Goal: Information Seeking & Learning: Learn about a topic

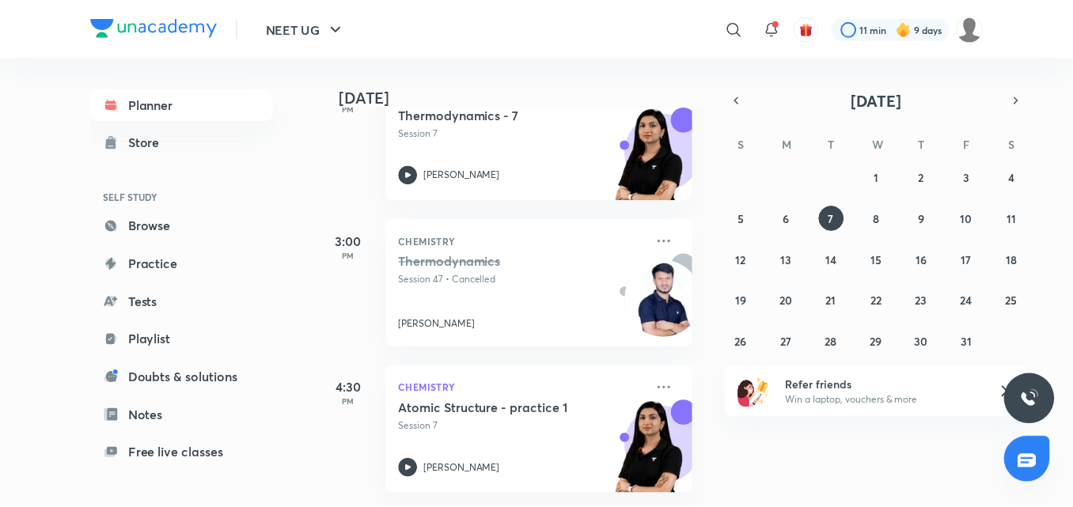
scroll to position [726, 0]
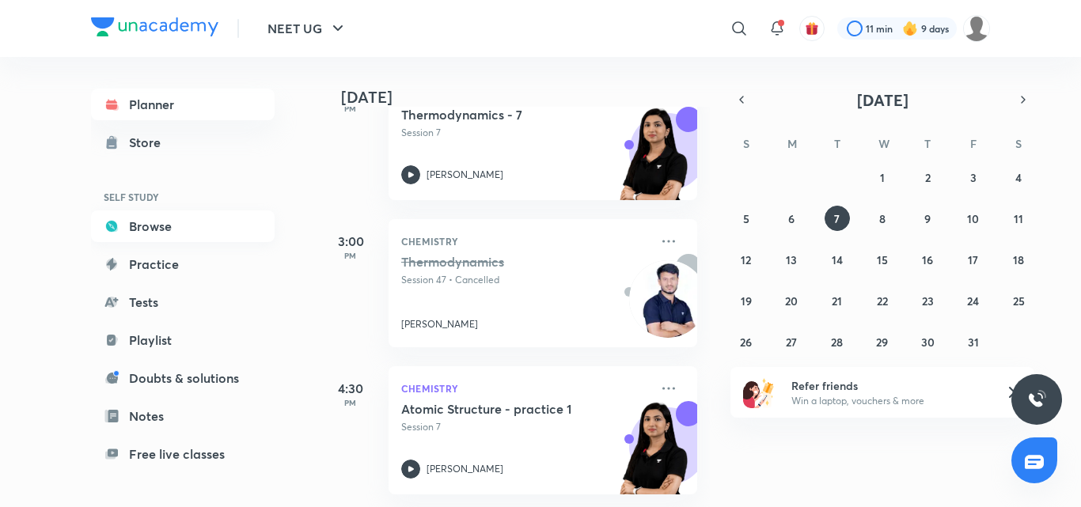
click at [148, 224] on link "Browse" at bounding box center [183, 227] width 184 height 32
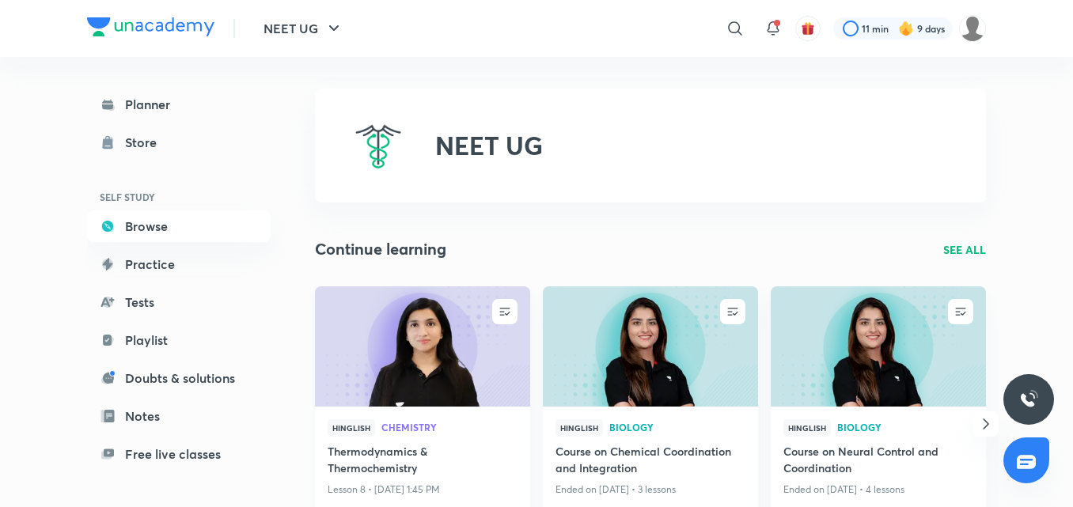
click at [418, 335] on img at bounding box center [422, 346] width 219 height 123
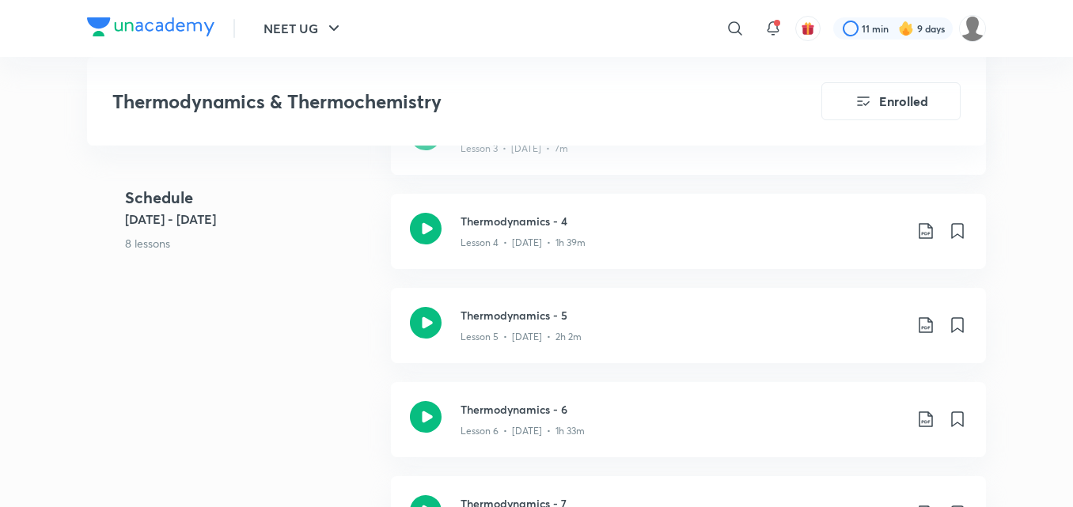
scroll to position [1187, 0]
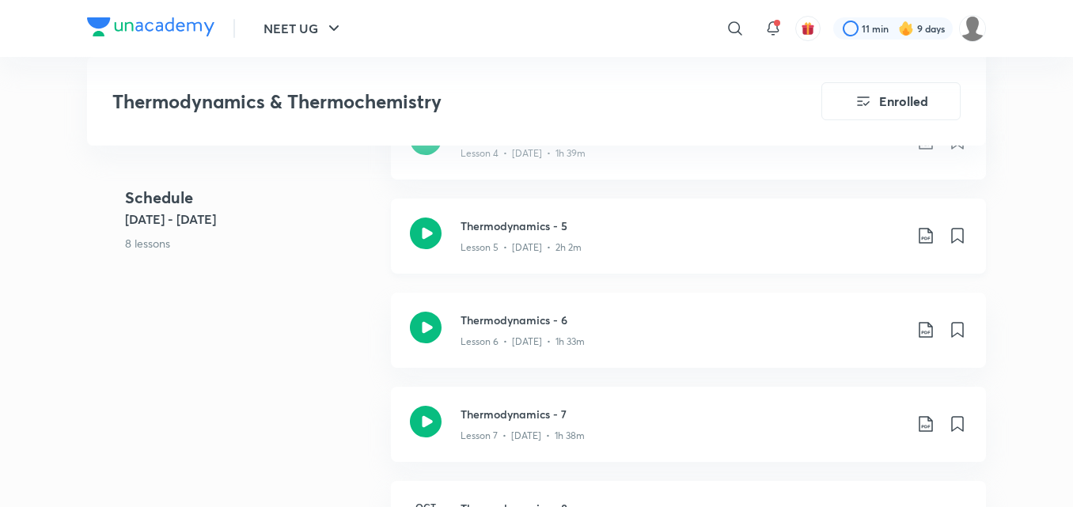
click at [419, 237] on icon at bounding box center [426, 234] width 32 height 32
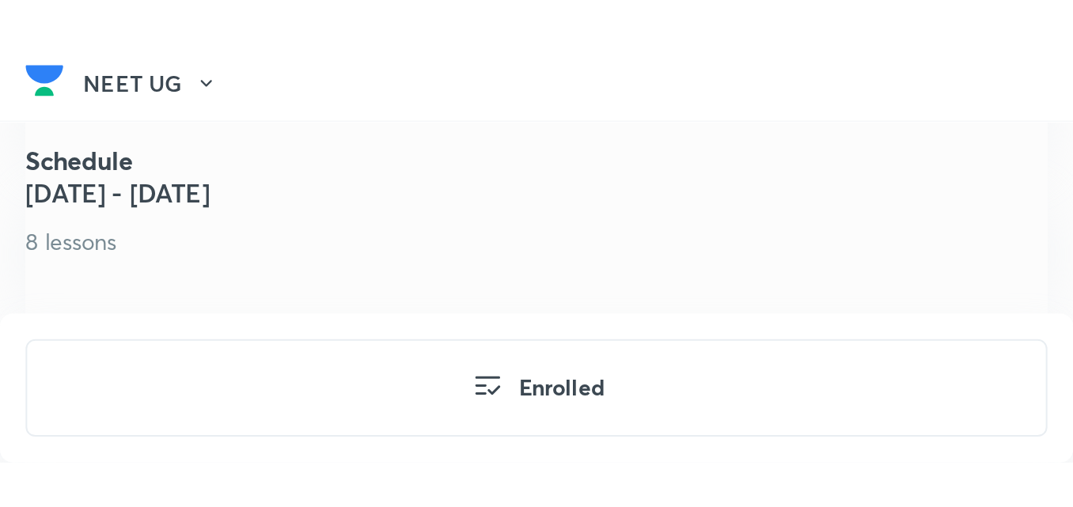
scroll to position [1127, 0]
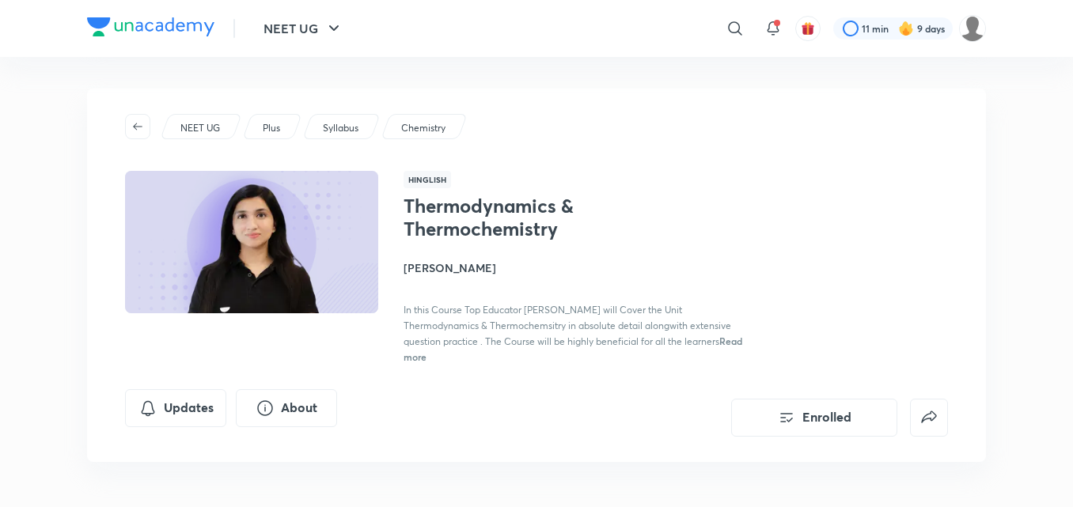
click at [460, 266] on h4 "[PERSON_NAME]" at bounding box center [581, 268] width 355 height 17
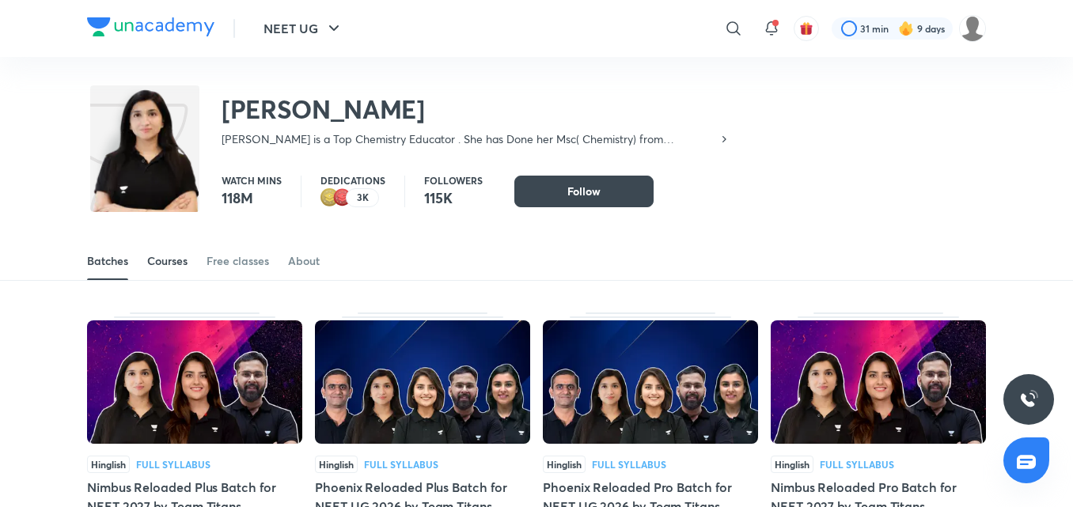
click at [173, 259] on div "Courses" at bounding box center [167, 261] width 40 height 16
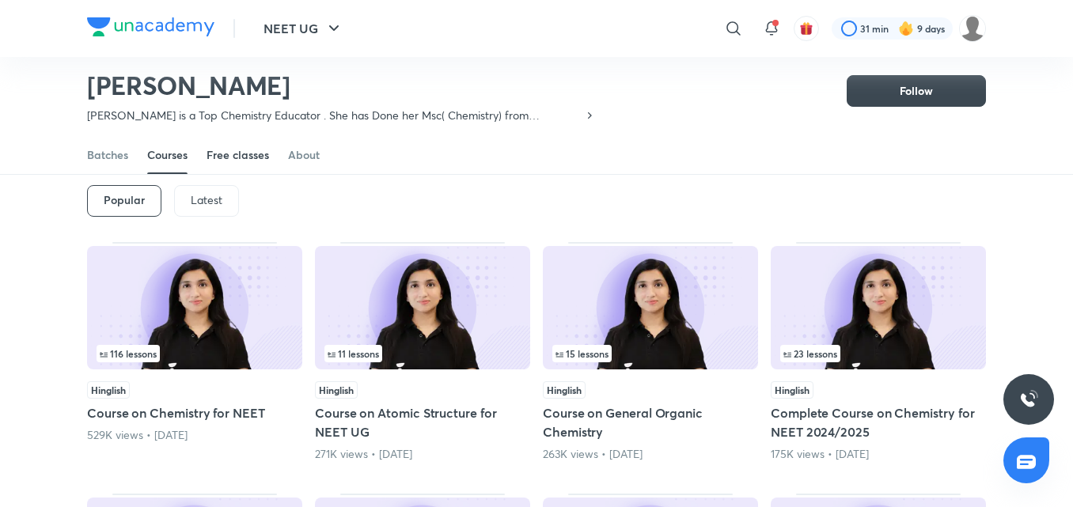
scroll to position [68, 0]
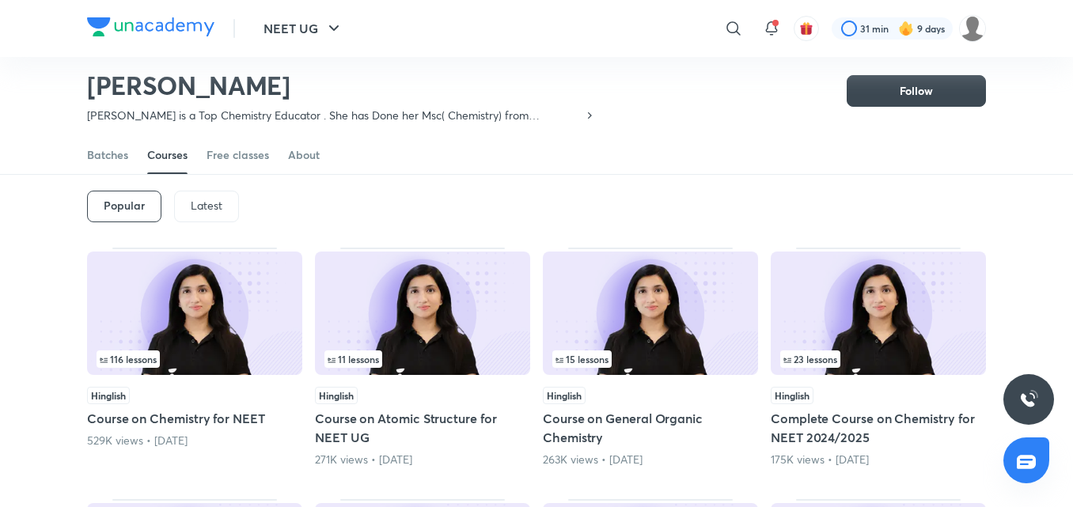
click at [204, 206] on p "Latest" at bounding box center [207, 205] width 32 height 13
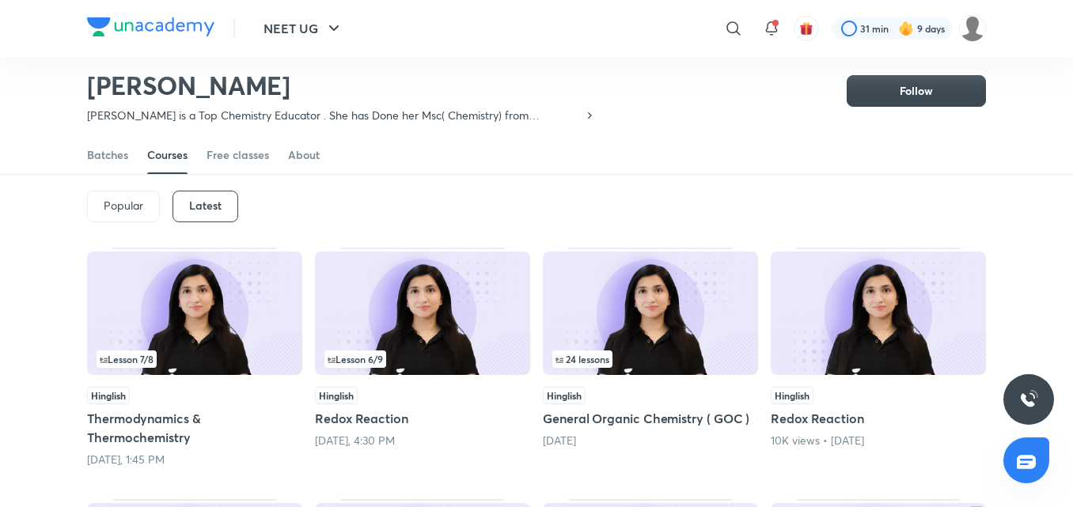
click at [406, 216] on div "Popular Latest" at bounding box center [536, 206] width 899 height 82
click at [256, 156] on div "Free classes" at bounding box center [238, 155] width 63 height 16
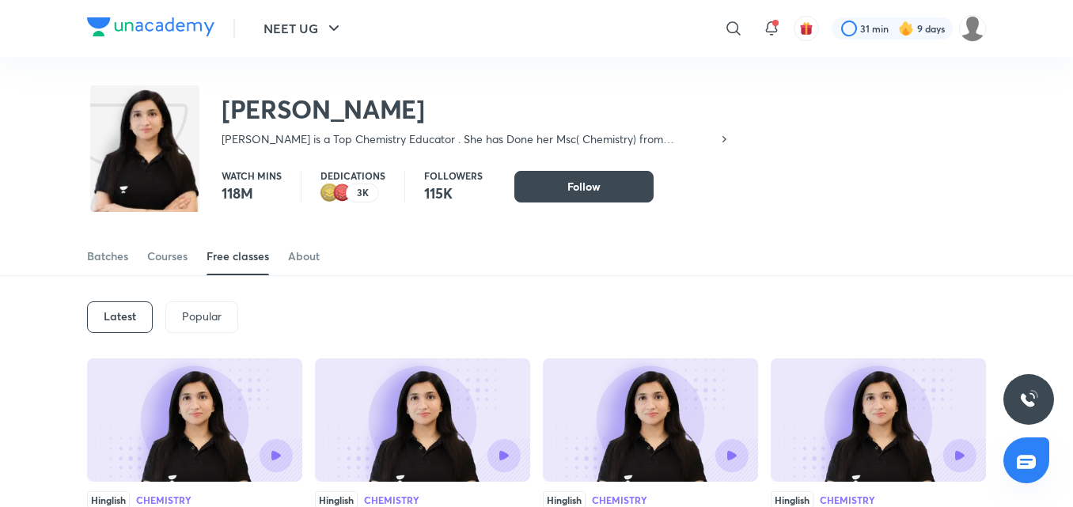
scroll to position [47, 0]
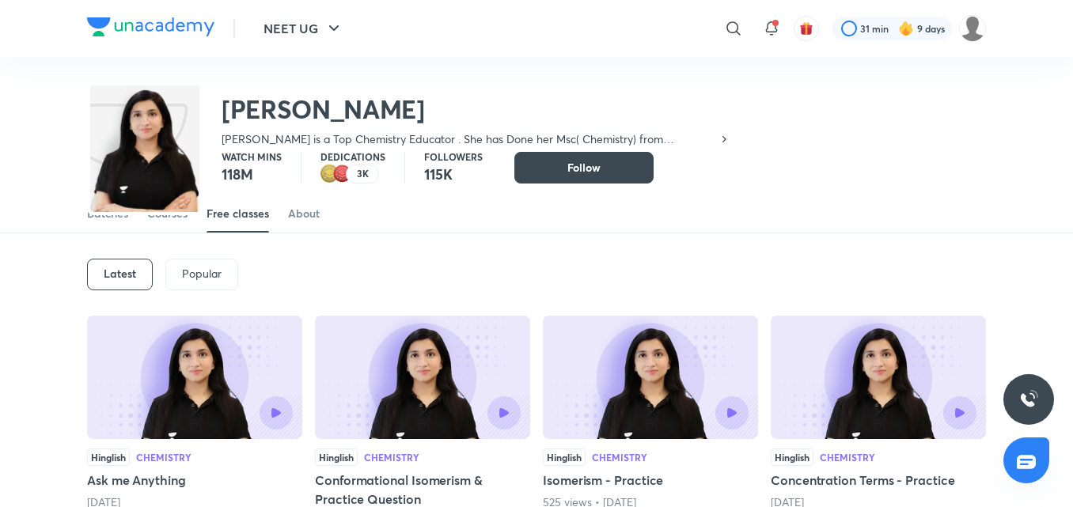
click at [205, 279] on p "Popular" at bounding box center [202, 273] width 40 height 13
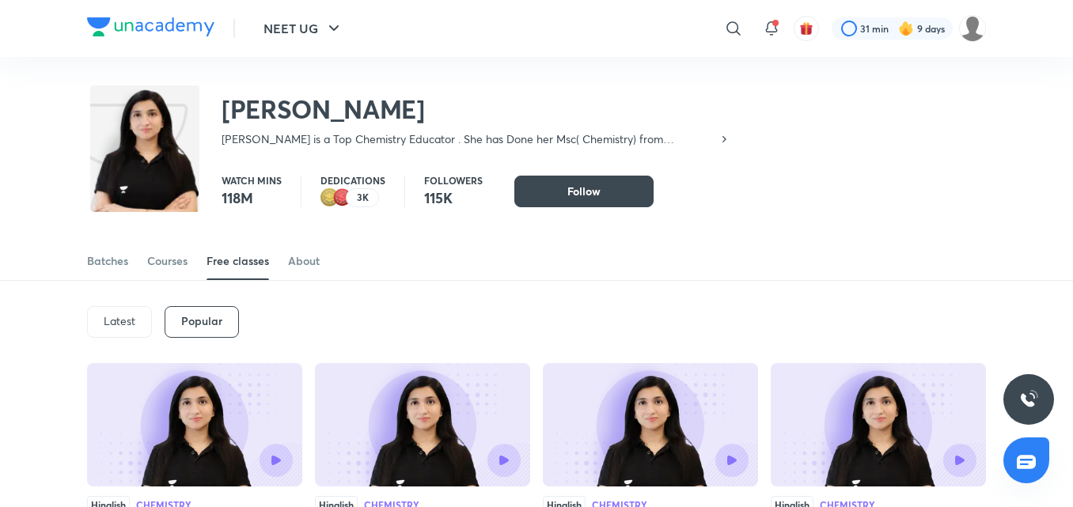
click at [126, 312] on div "Latest" at bounding box center [119, 322] width 65 height 32
click at [312, 259] on div "About" at bounding box center [304, 261] width 32 height 16
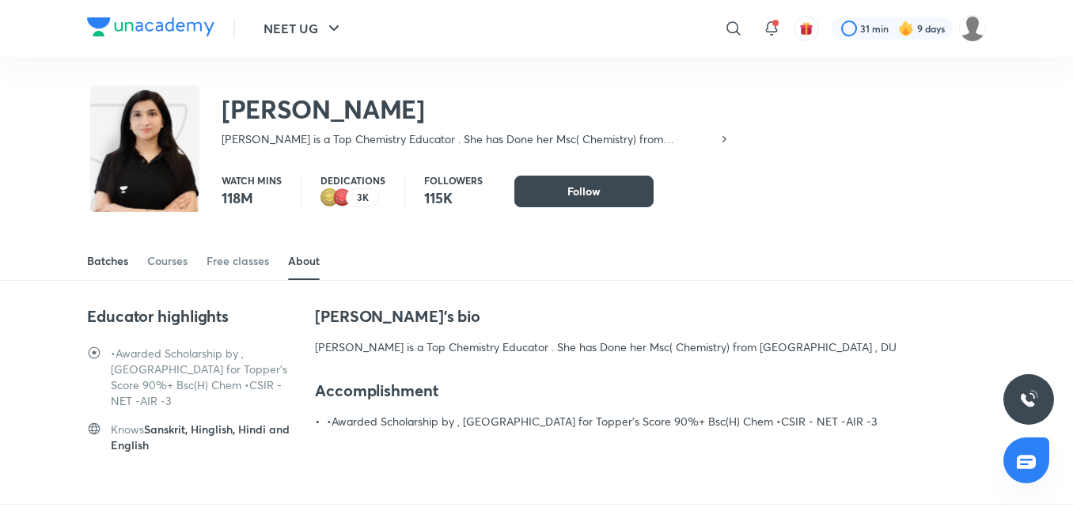
click at [115, 268] on div "Batches" at bounding box center [107, 261] width 41 height 16
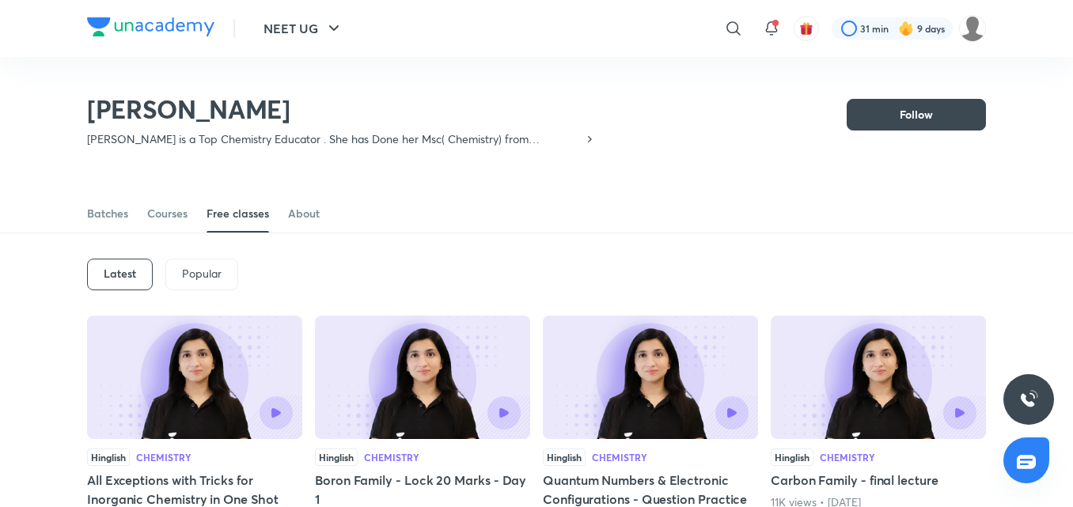
scroll to position [70, 0]
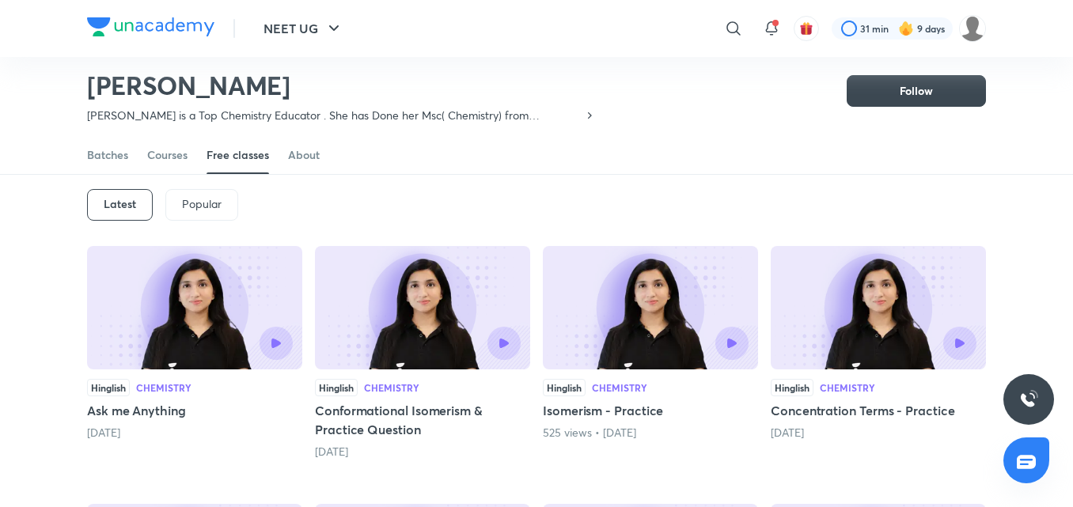
scroll to position [68, 0]
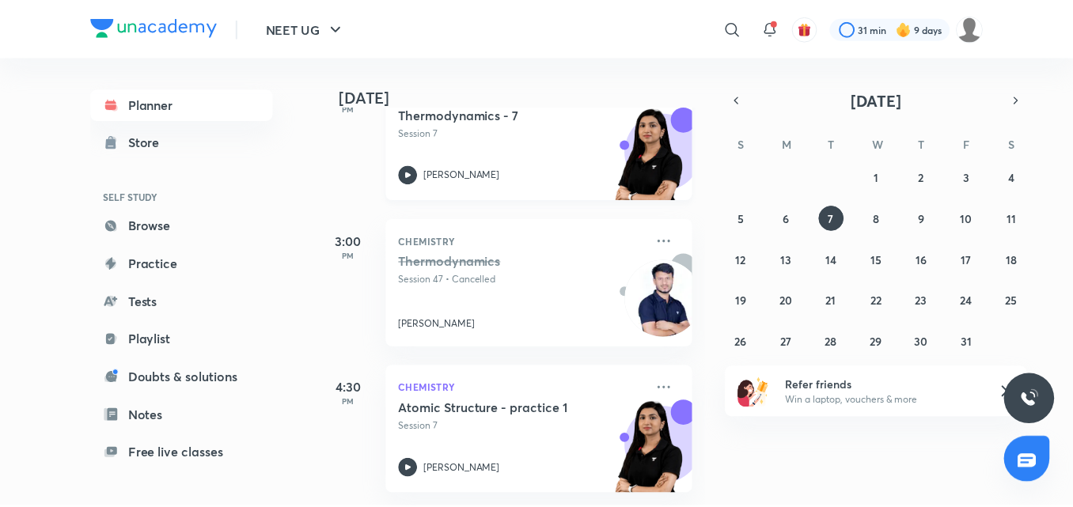
scroll to position [726, 0]
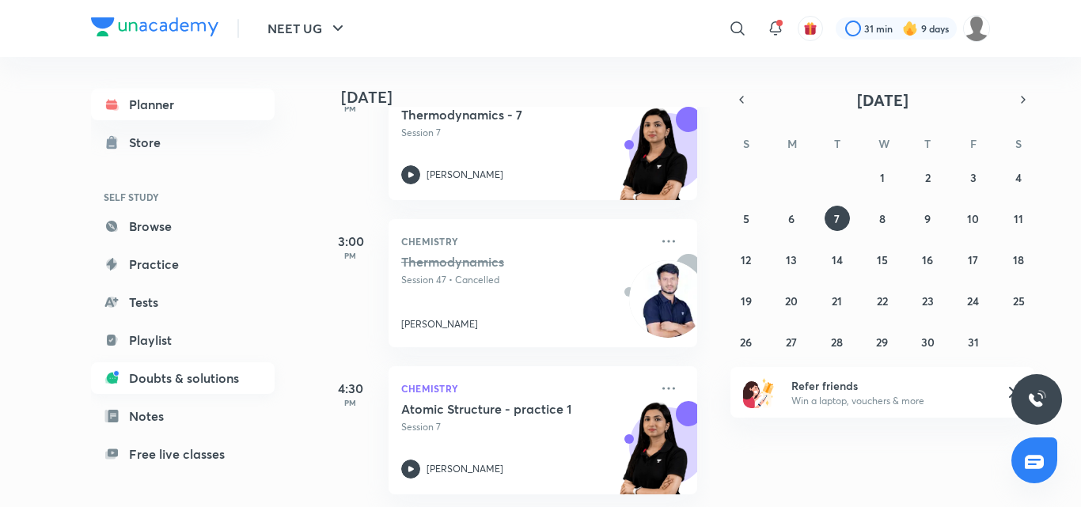
click at [175, 379] on link "Doubts & solutions" at bounding box center [183, 378] width 184 height 32
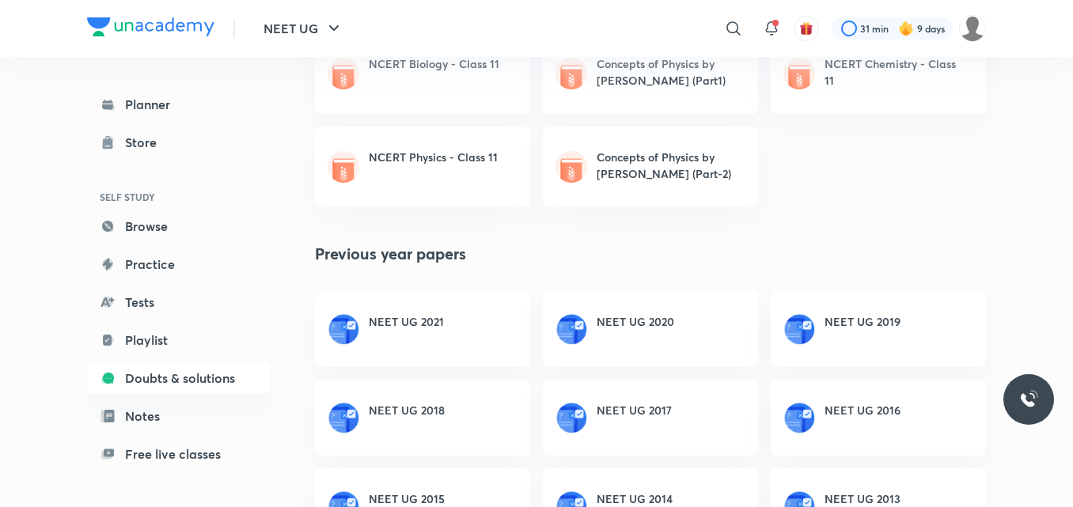
scroll to position [946, 0]
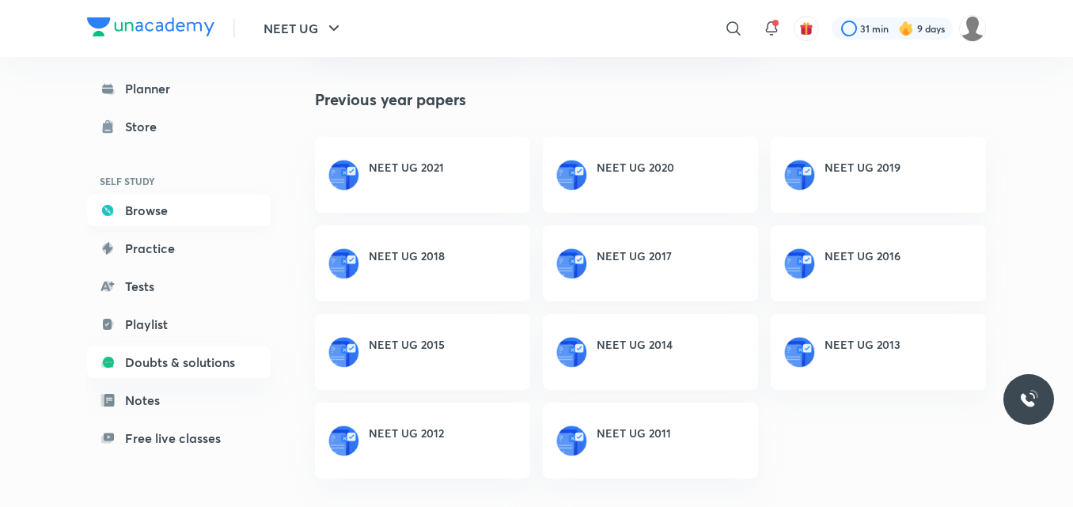
click at [164, 207] on link "Browse" at bounding box center [179, 211] width 184 height 32
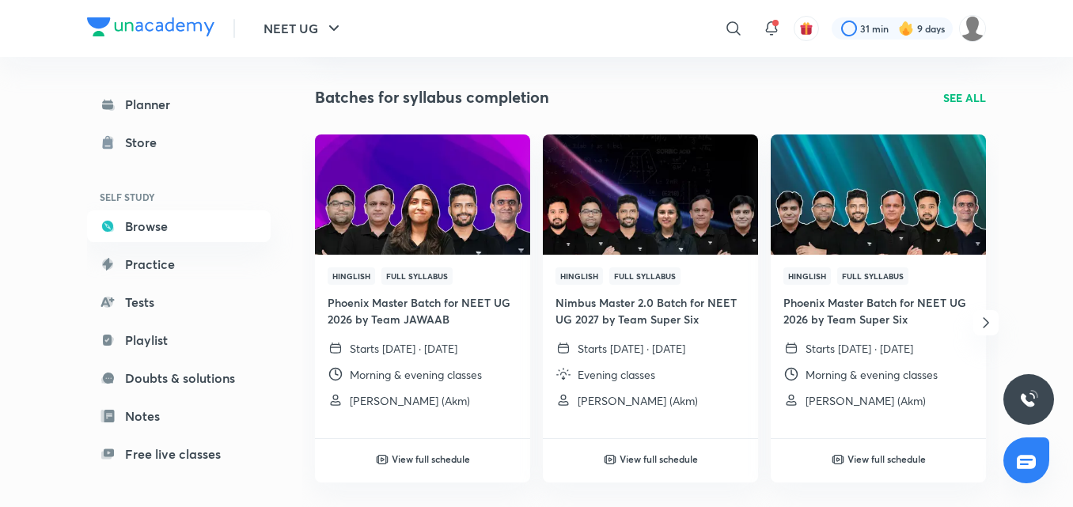
scroll to position [158, 0]
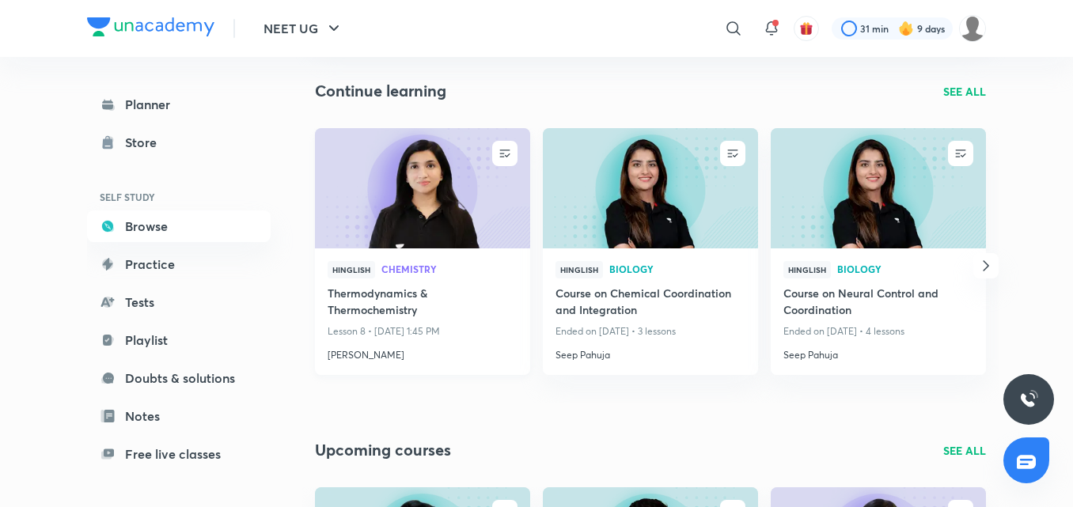
click at [467, 207] on img at bounding box center [422, 188] width 219 height 123
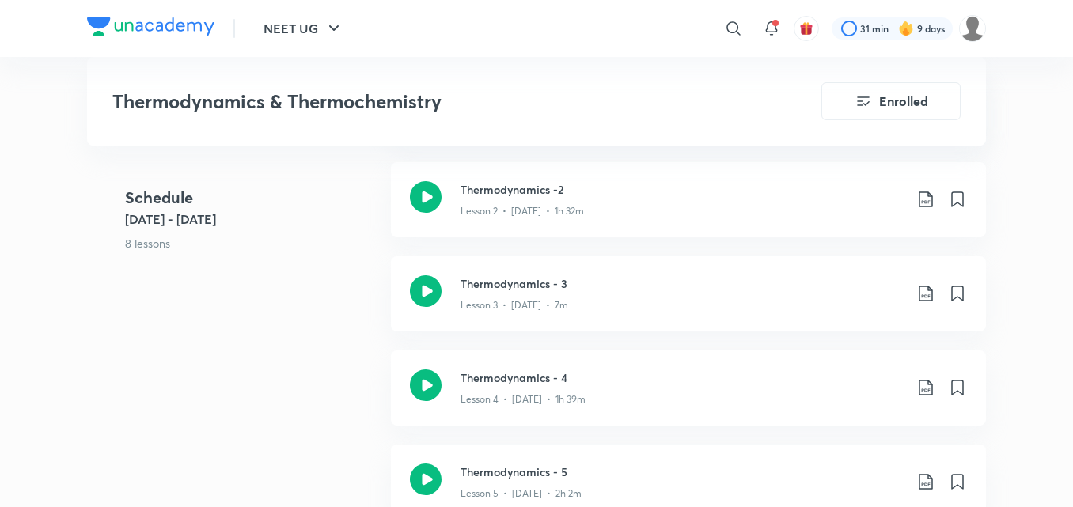
scroll to position [1187, 0]
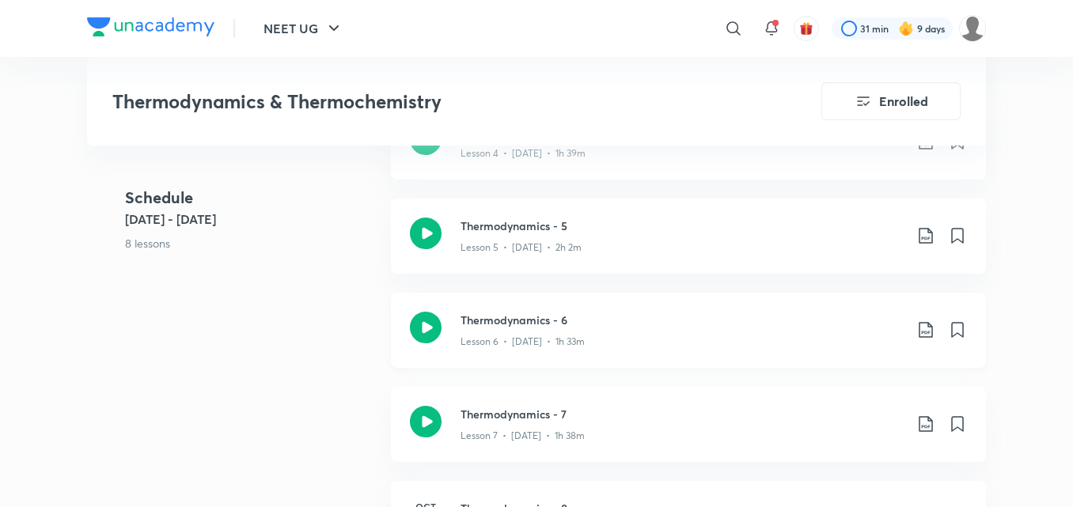
click at [427, 328] on icon at bounding box center [426, 328] width 32 height 32
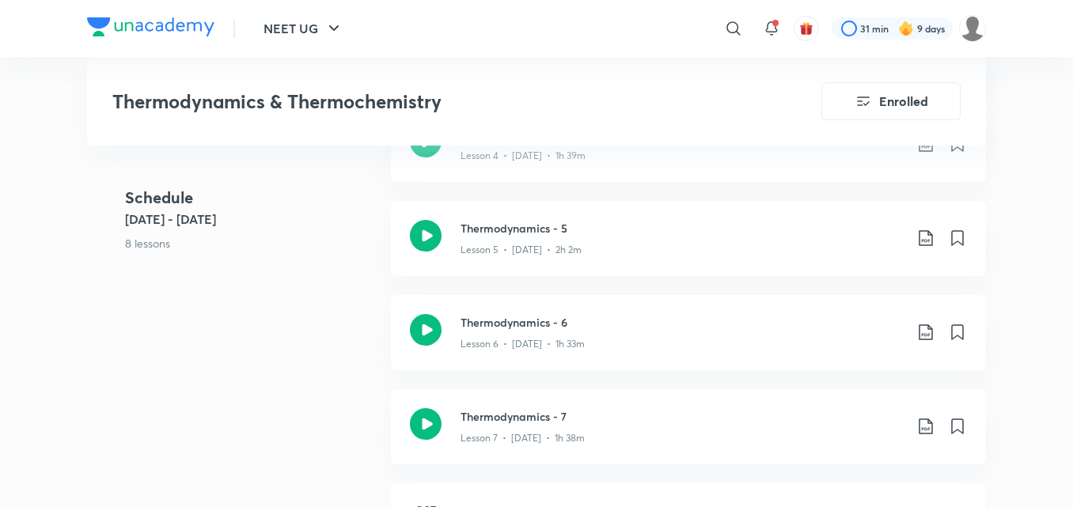
scroll to position [1187, 0]
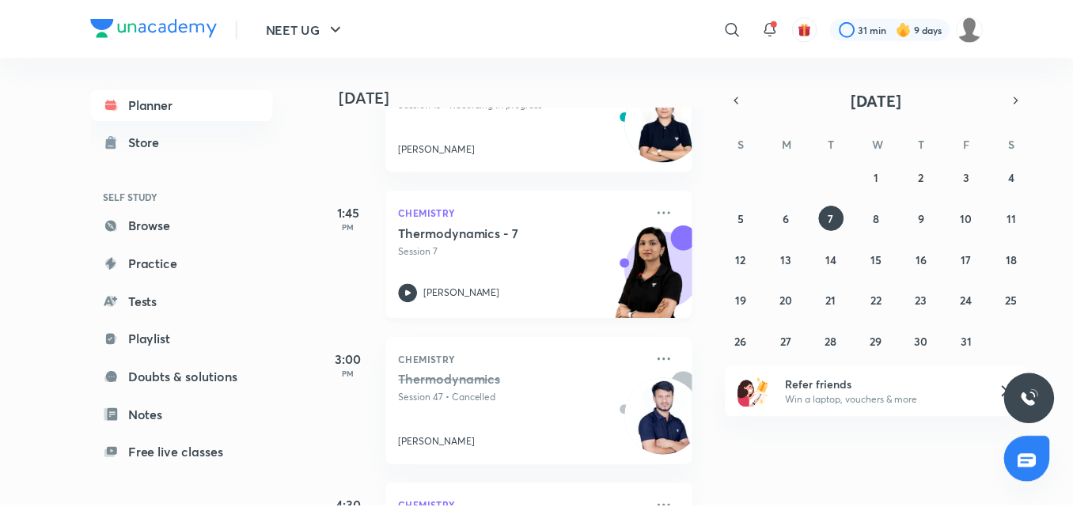
scroll to position [633, 0]
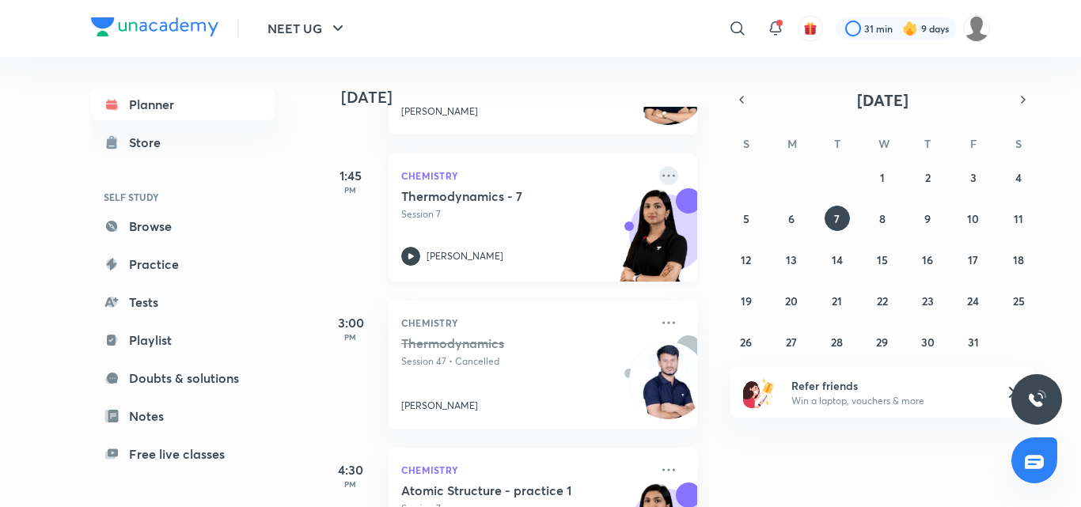
click at [660, 175] on icon at bounding box center [668, 175] width 19 height 19
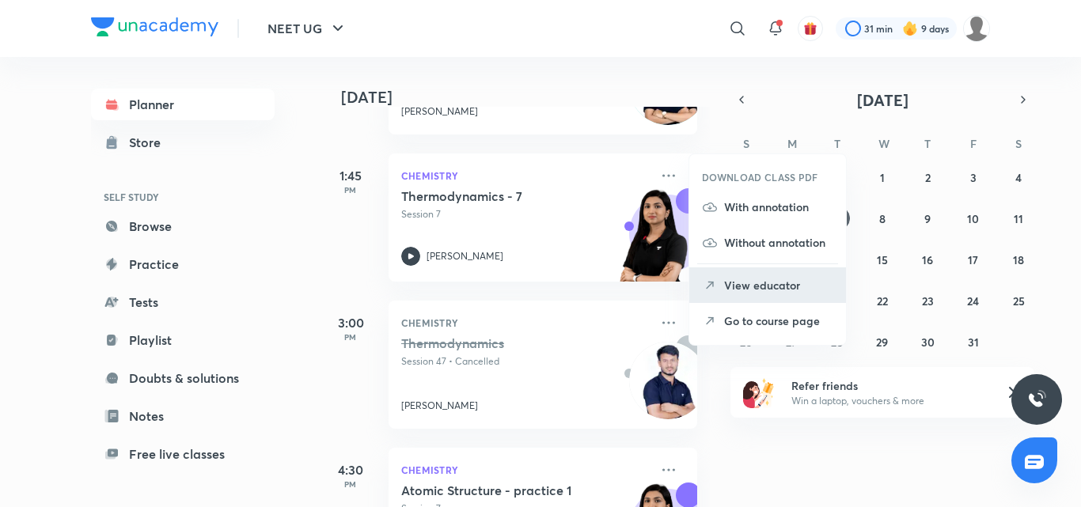
click at [743, 284] on p "View educator" at bounding box center [778, 285] width 109 height 17
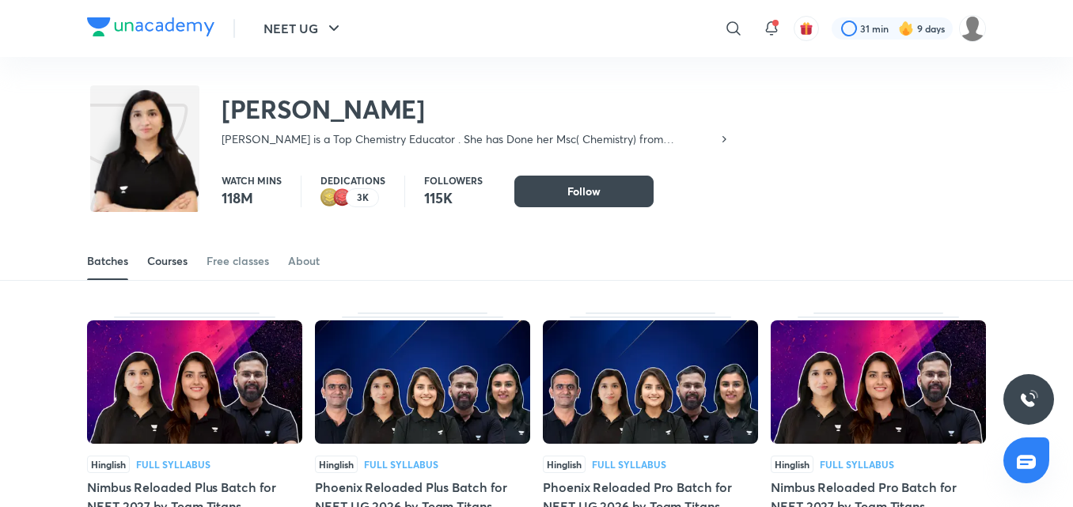
click at [183, 262] on div "Courses" at bounding box center [167, 261] width 40 height 16
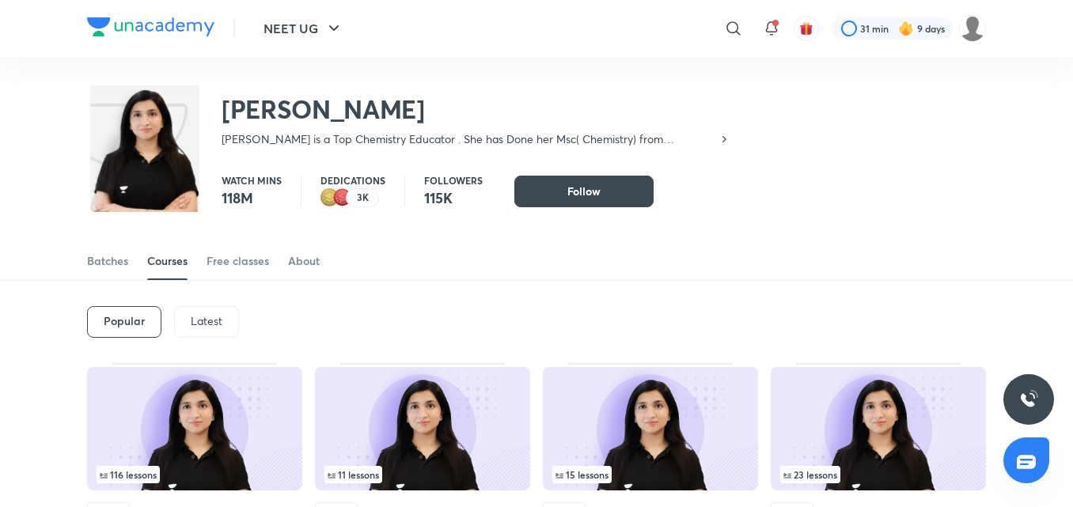
click at [149, 293] on div "Popular Latest" at bounding box center [536, 322] width 899 height 82
click at [195, 317] on p "Latest" at bounding box center [207, 321] width 32 height 13
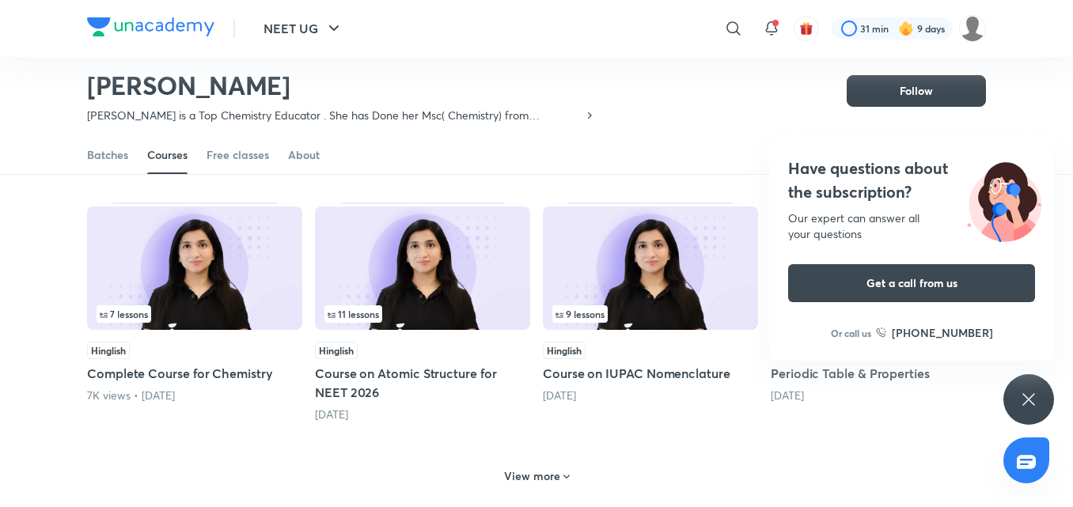
scroll to position [575, 0]
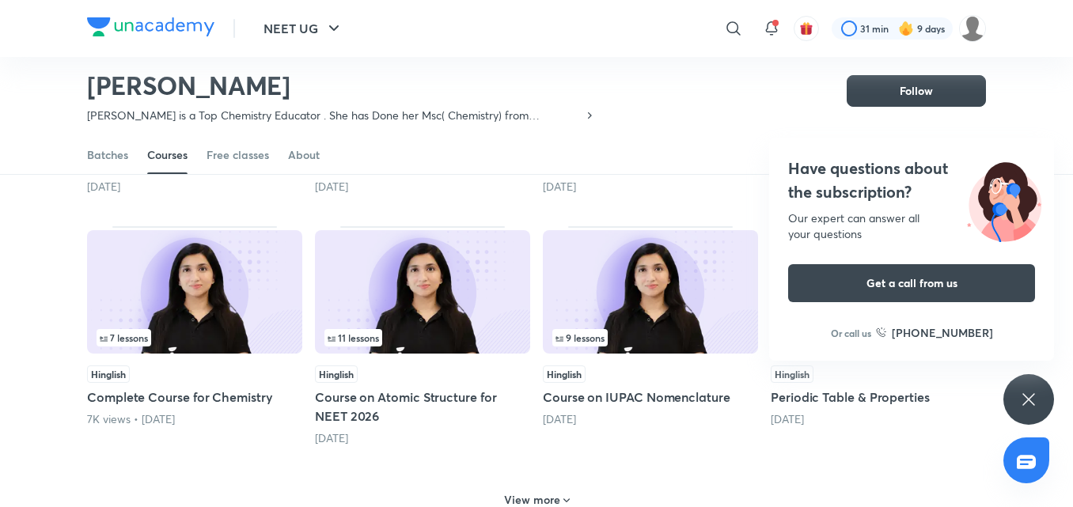
click at [1048, 409] on div "Have questions about the subscription? Our expert can answer all your questions…" at bounding box center [1028, 399] width 51 height 51
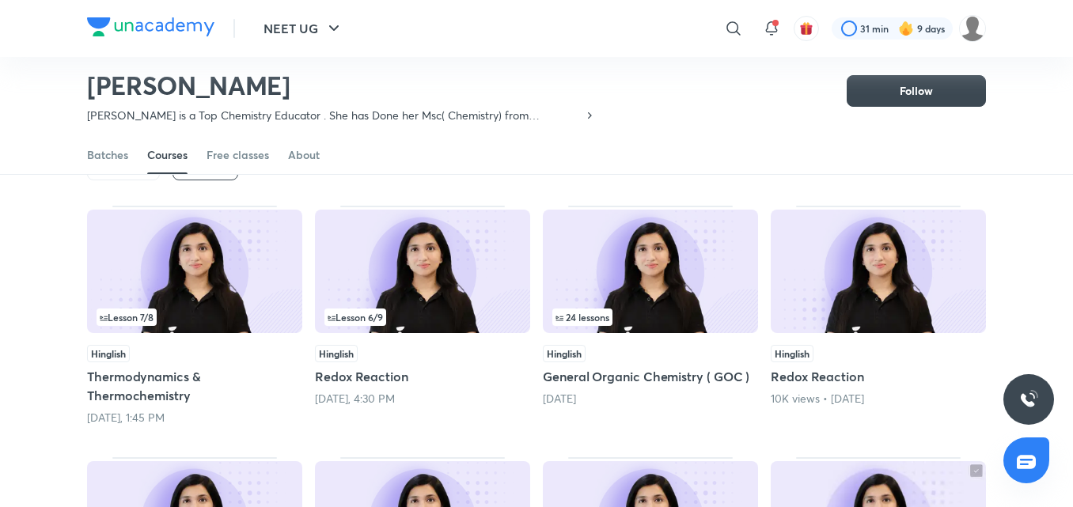
scroll to position [149, 0]
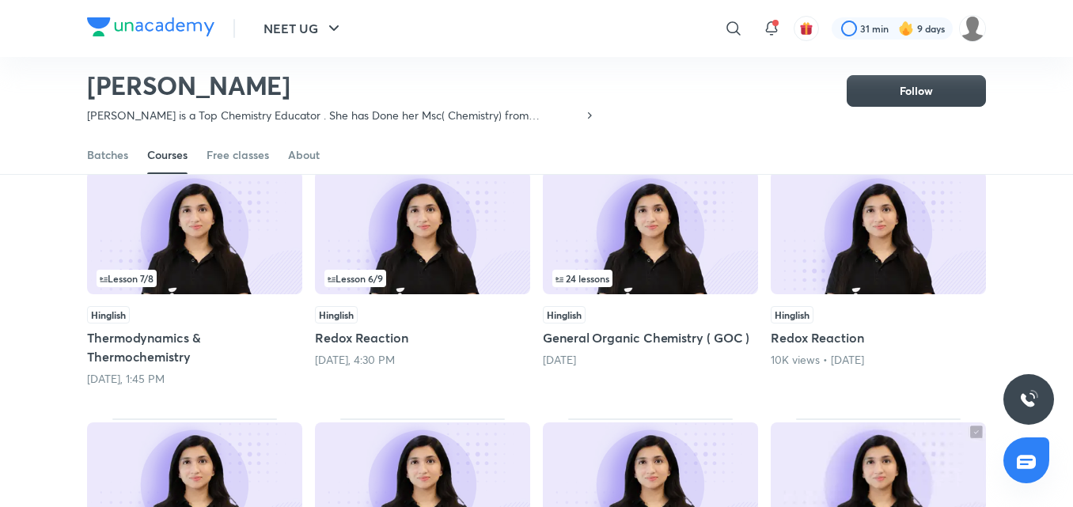
click at [369, 286] on span "Lesson 6 / 9" at bounding box center [355, 278] width 62 height 17
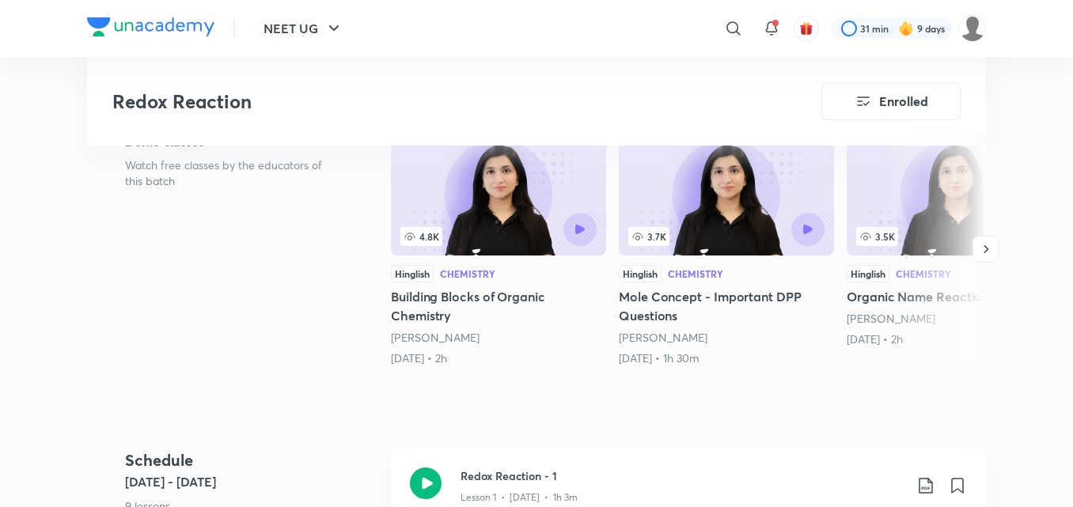
scroll to position [317, 0]
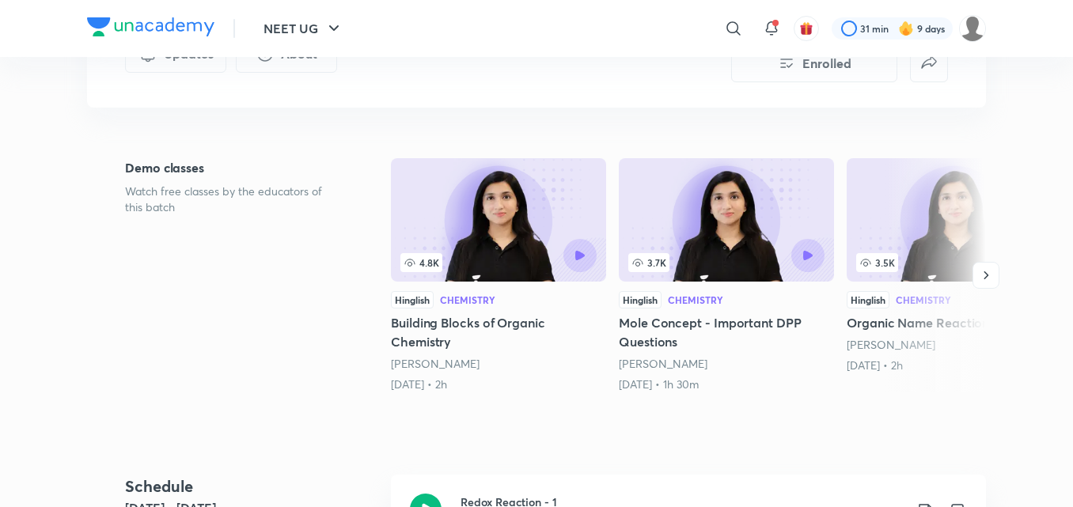
scroll to position [149, 0]
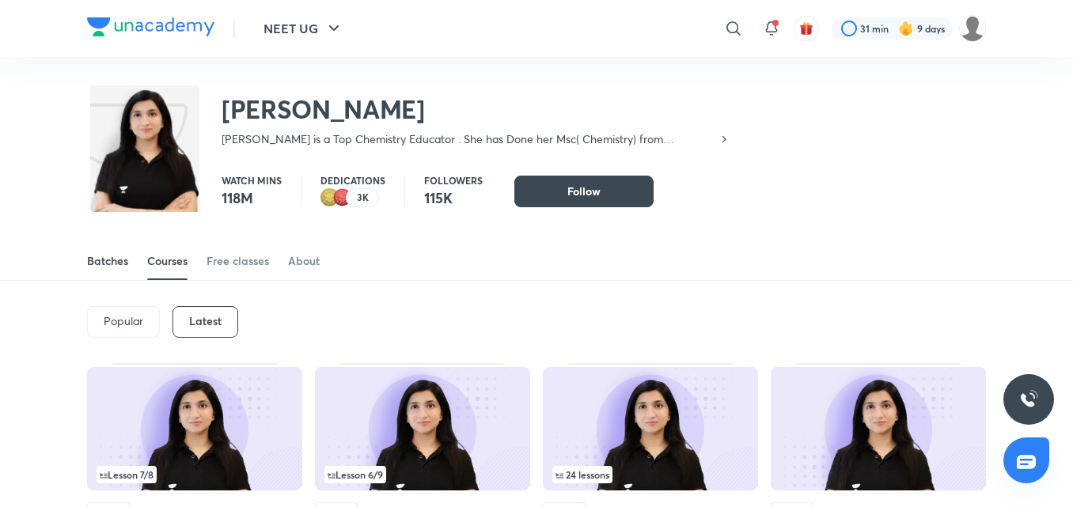
click at [116, 261] on div "Batches" at bounding box center [107, 261] width 41 height 16
click at [116, 21] on img at bounding box center [150, 26] width 127 height 19
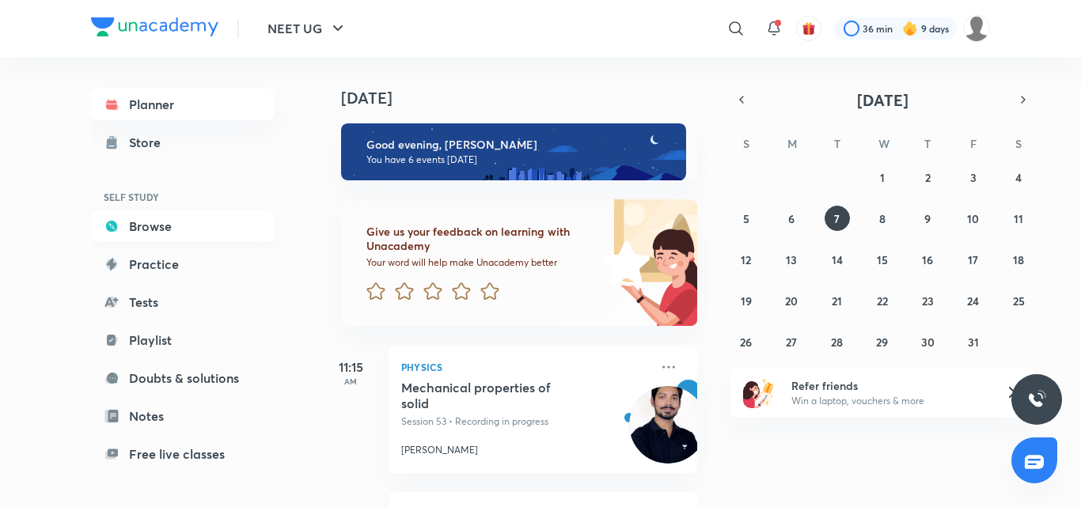
click at [207, 220] on link "Browse" at bounding box center [183, 227] width 184 height 32
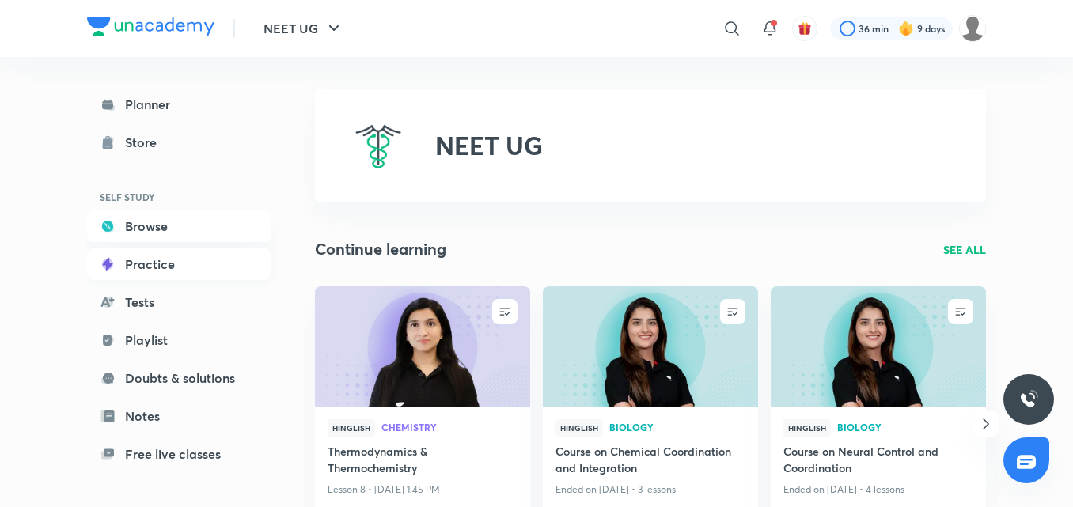
click at [169, 255] on link "Practice" at bounding box center [179, 264] width 184 height 32
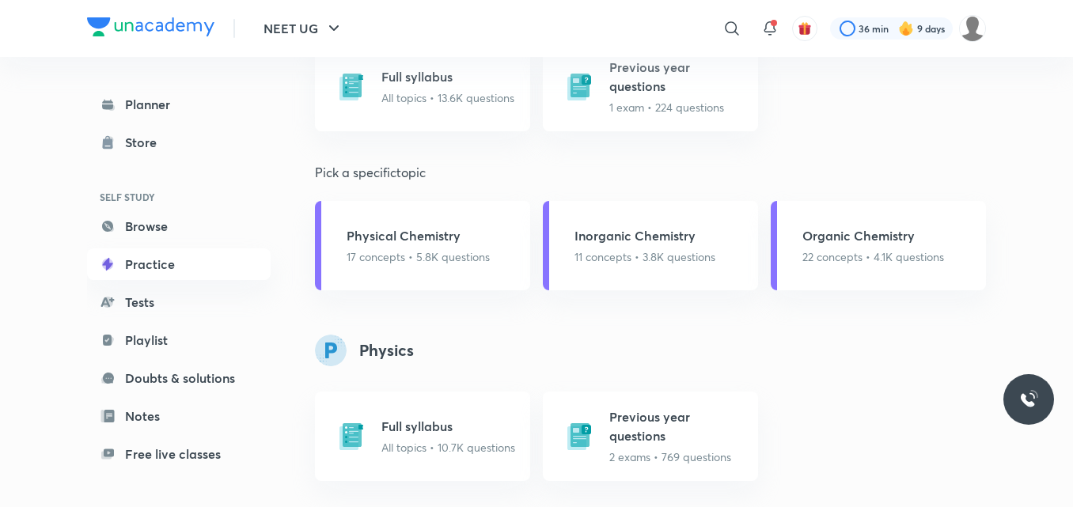
scroll to position [1820, 0]
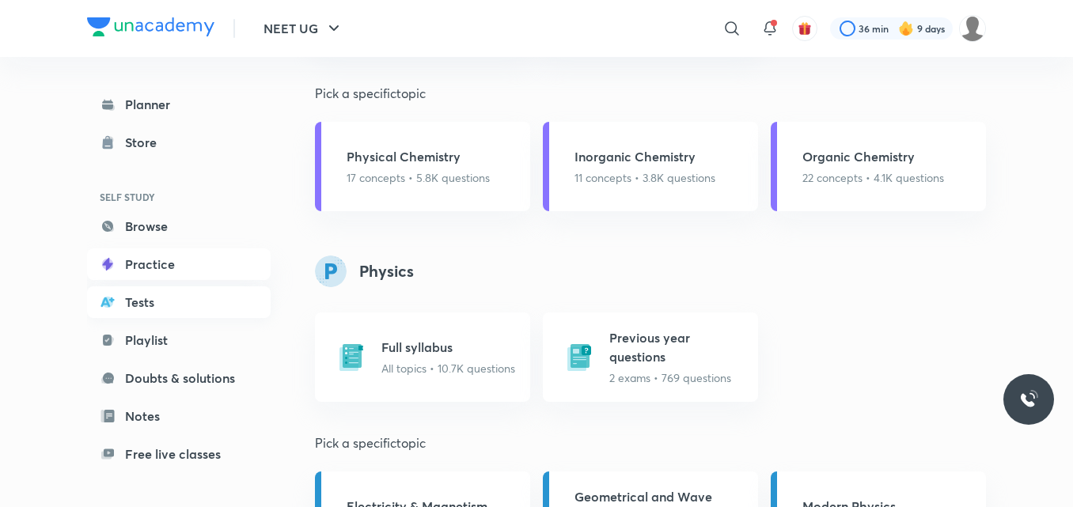
click at [152, 298] on link "Tests" at bounding box center [179, 302] width 184 height 32
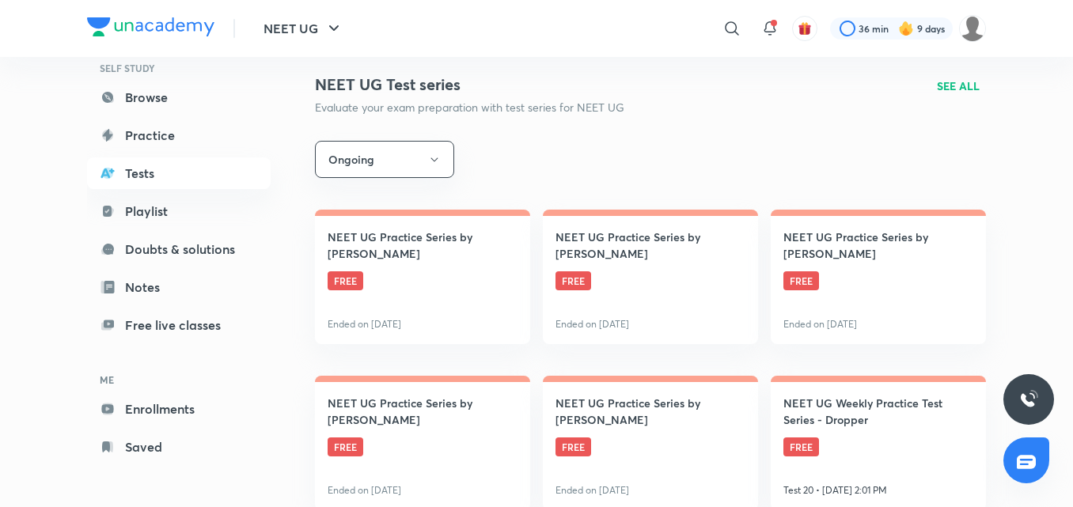
scroll to position [237, 0]
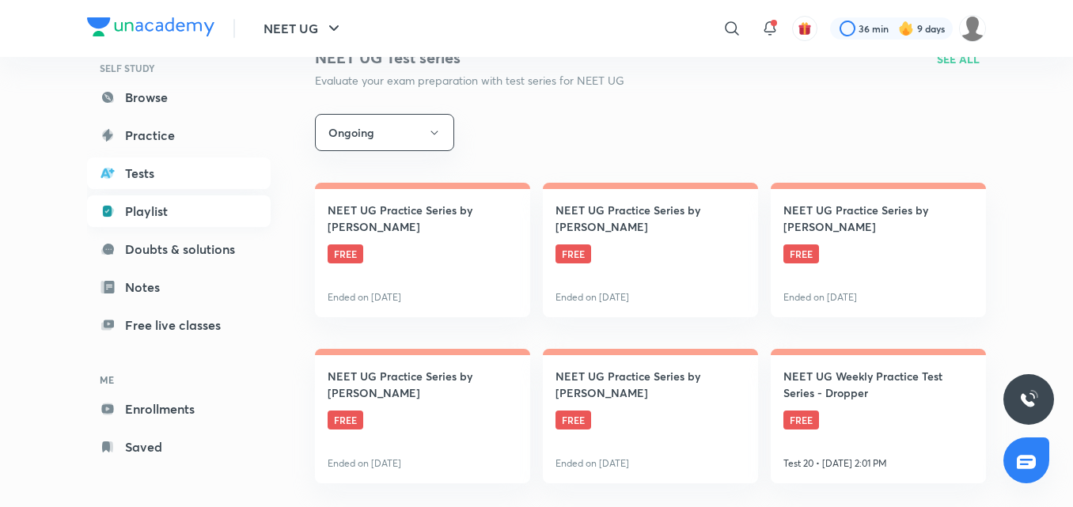
click at [198, 205] on link "Playlist" at bounding box center [179, 211] width 184 height 32
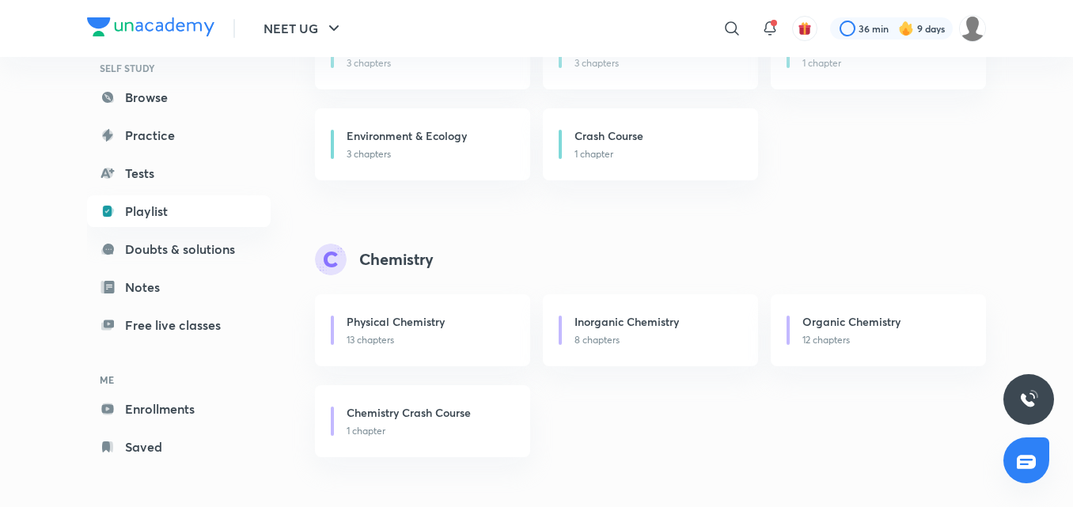
scroll to position [554, 0]
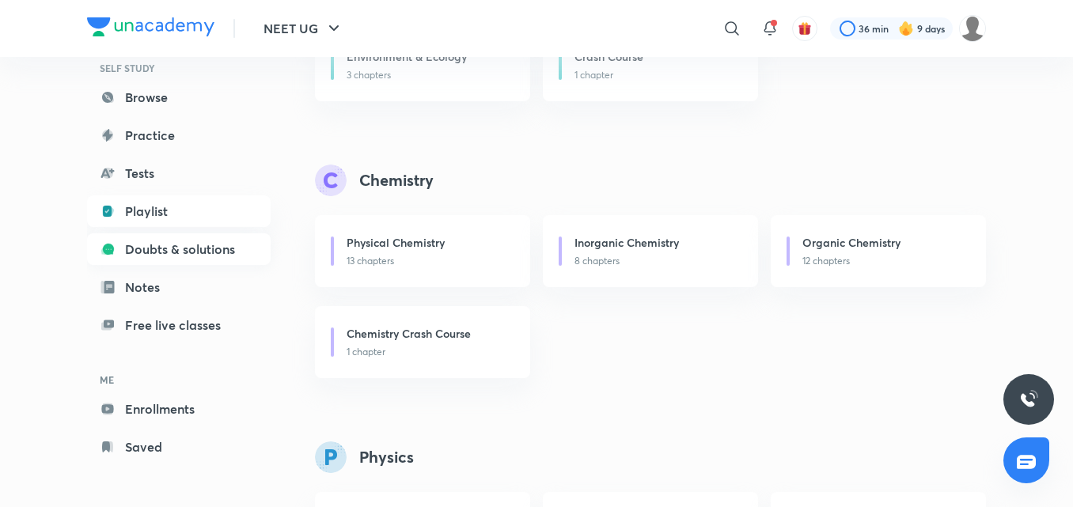
click at [175, 248] on link "Doubts & solutions" at bounding box center [179, 249] width 184 height 32
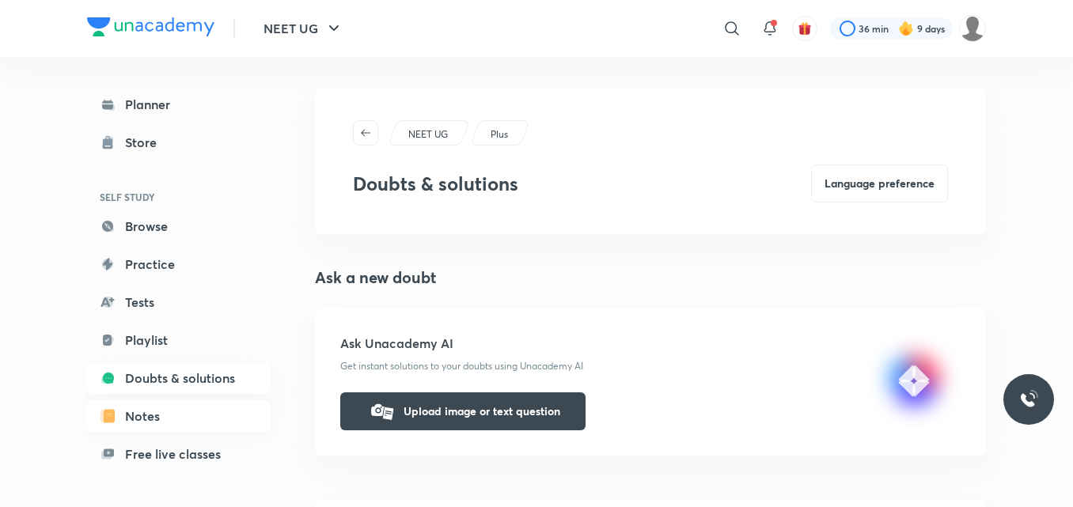
click at [159, 411] on link "Notes" at bounding box center [179, 416] width 184 height 32
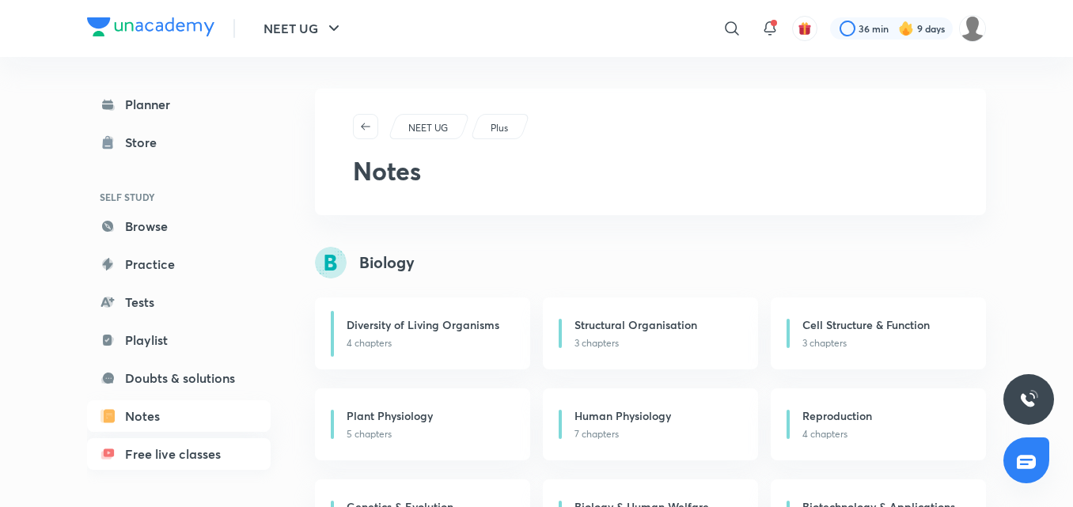
click at [168, 455] on link "Free live classes" at bounding box center [179, 454] width 184 height 32
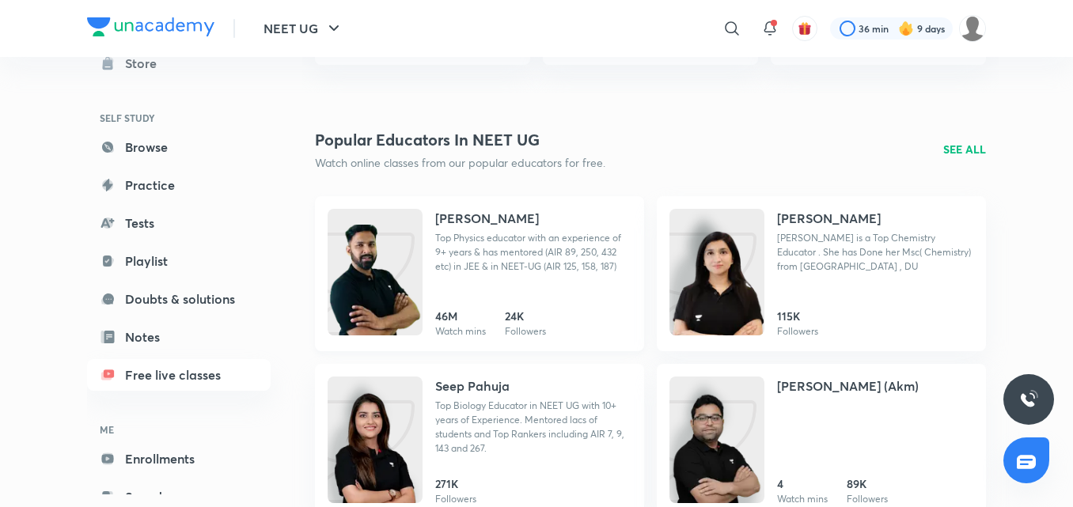
scroll to position [2058, 0]
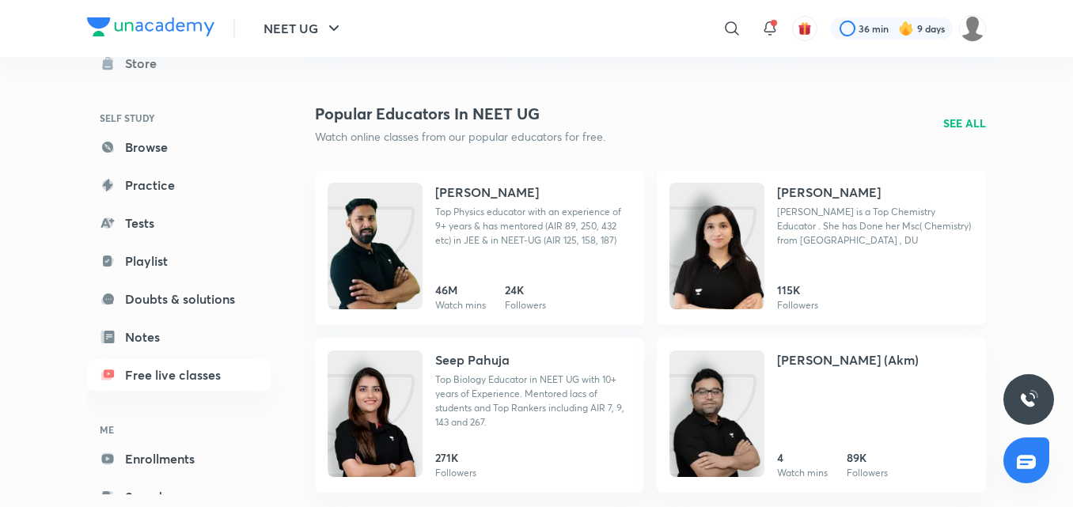
click at [716, 229] on img at bounding box center [717, 262] width 95 height 127
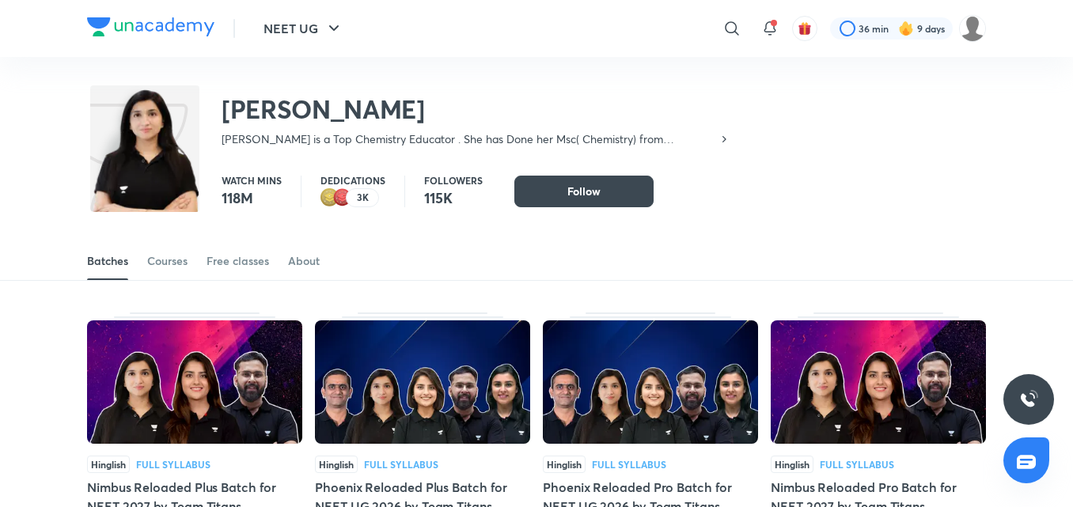
click at [193, 236] on div "Batches Courses Free classes About" at bounding box center [536, 244] width 1073 height 74
click at [176, 260] on div "Courses" at bounding box center [167, 261] width 40 height 16
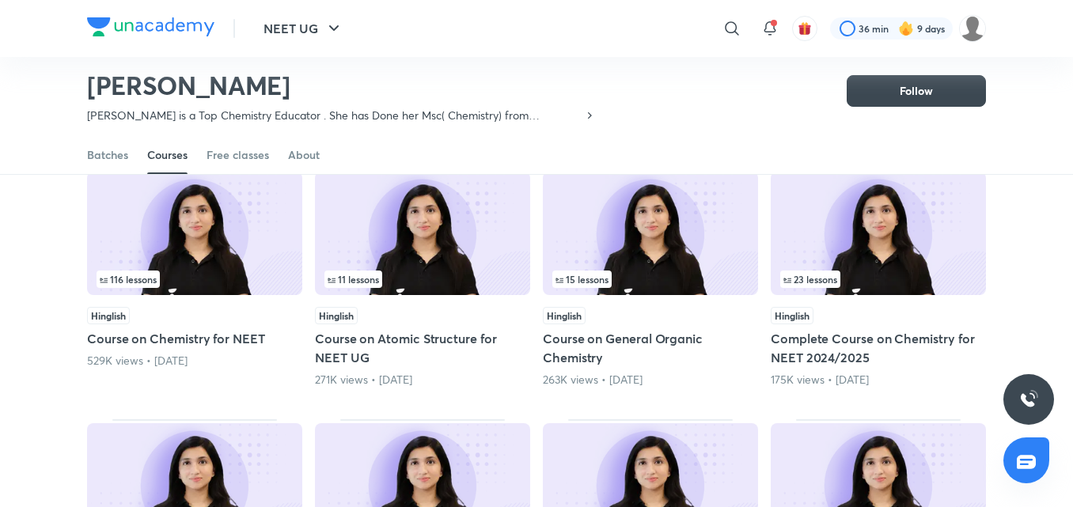
scroll to position [69, 0]
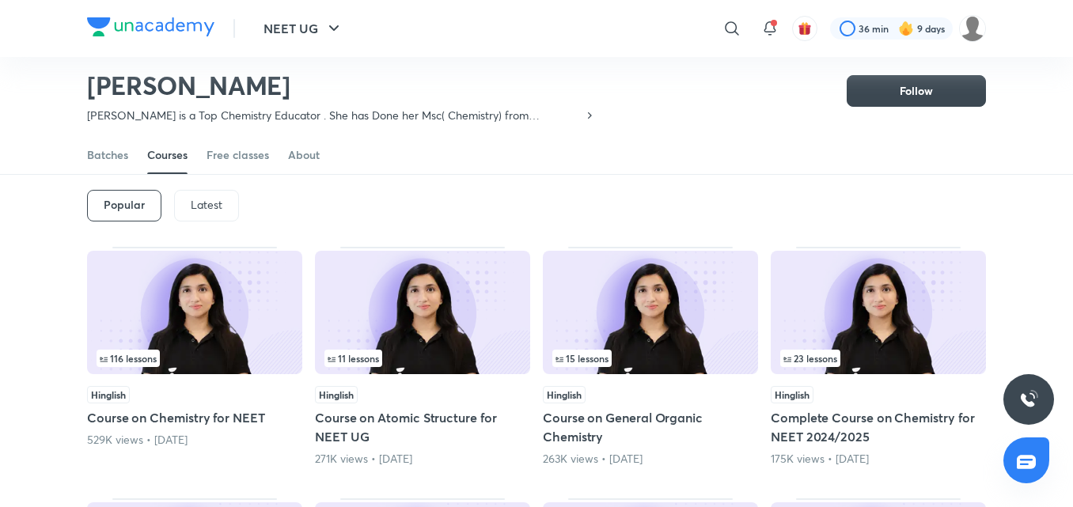
click at [229, 196] on div "Latest" at bounding box center [206, 206] width 65 height 32
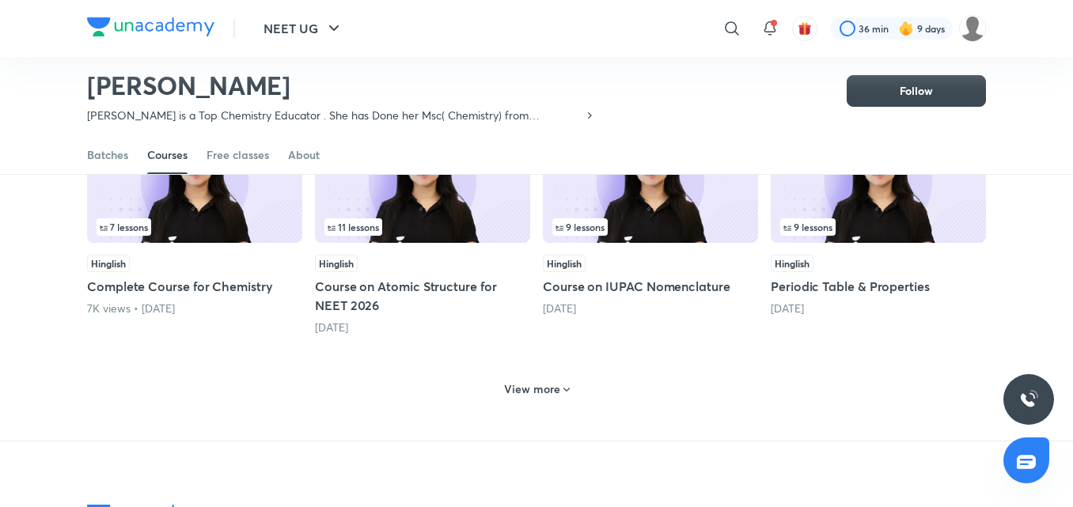
scroll to position [781, 0]
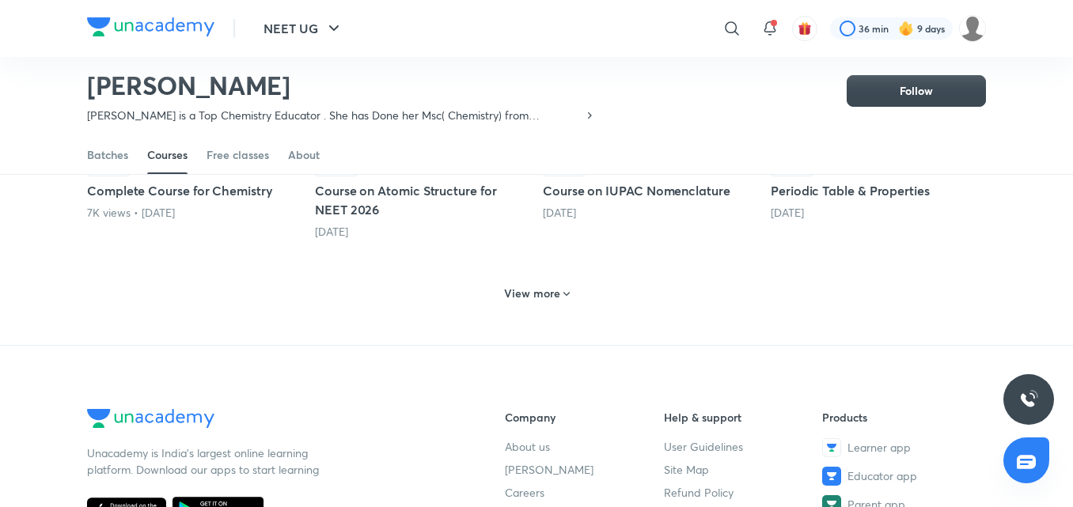
click at [546, 285] on div "View more" at bounding box center [537, 293] width 78 height 25
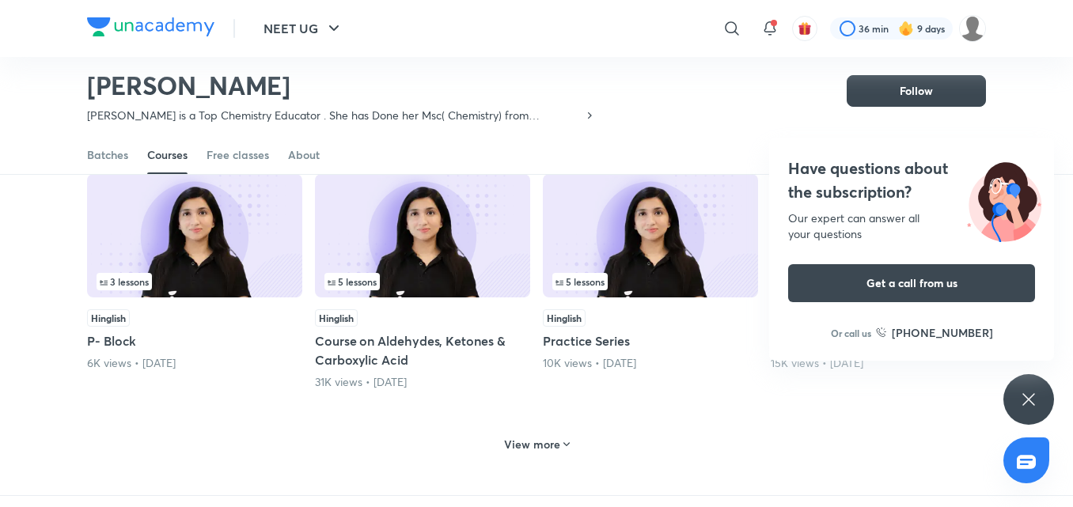
scroll to position [1414, 0]
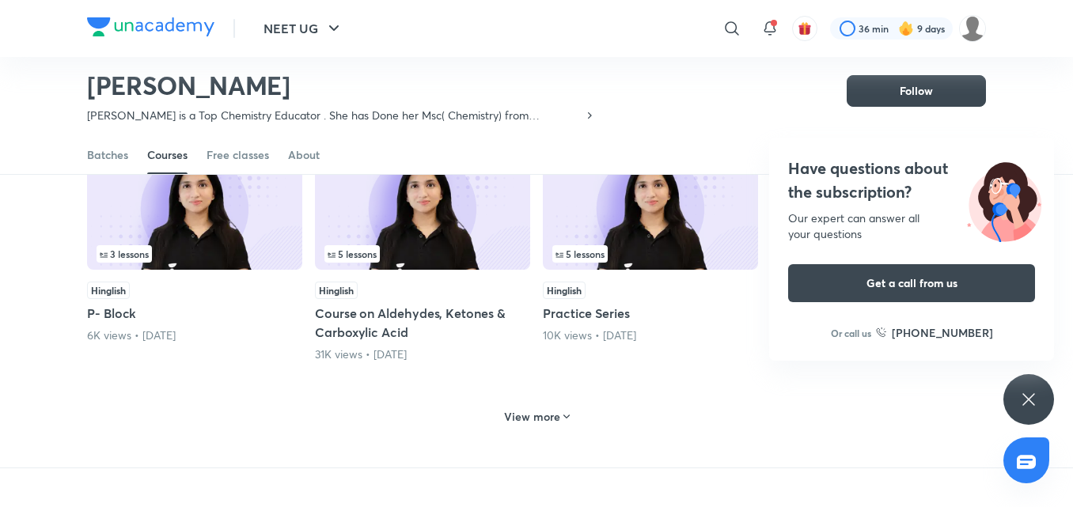
click at [555, 414] on h6 "View more" at bounding box center [532, 417] width 56 height 16
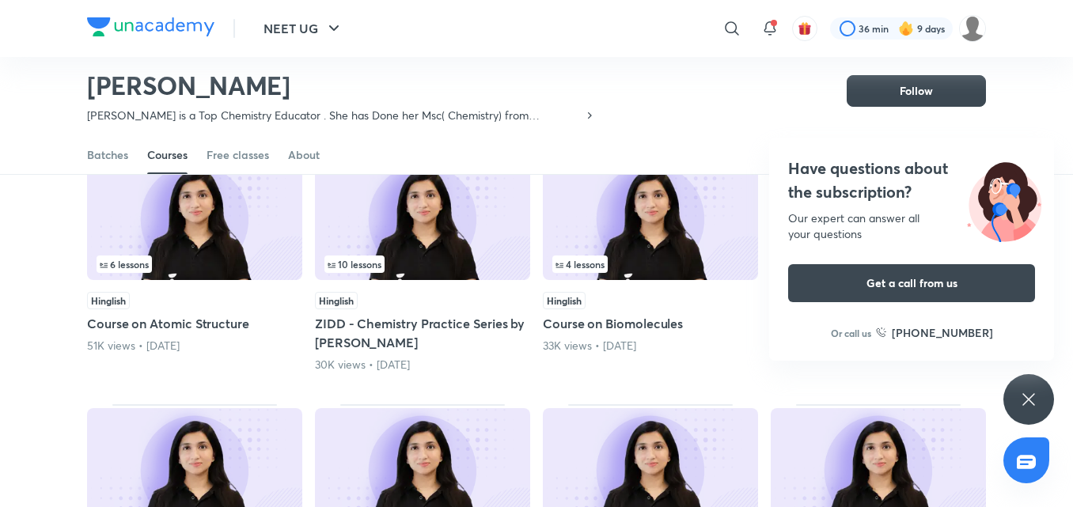
scroll to position [2126, 0]
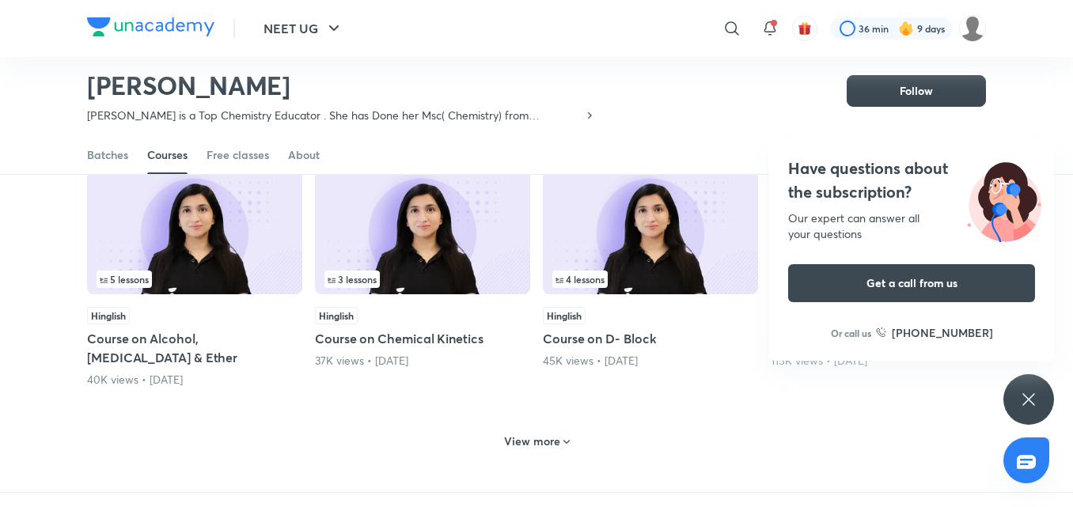
click at [555, 434] on h6 "View more" at bounding box center [532, 442] width 56 height 16
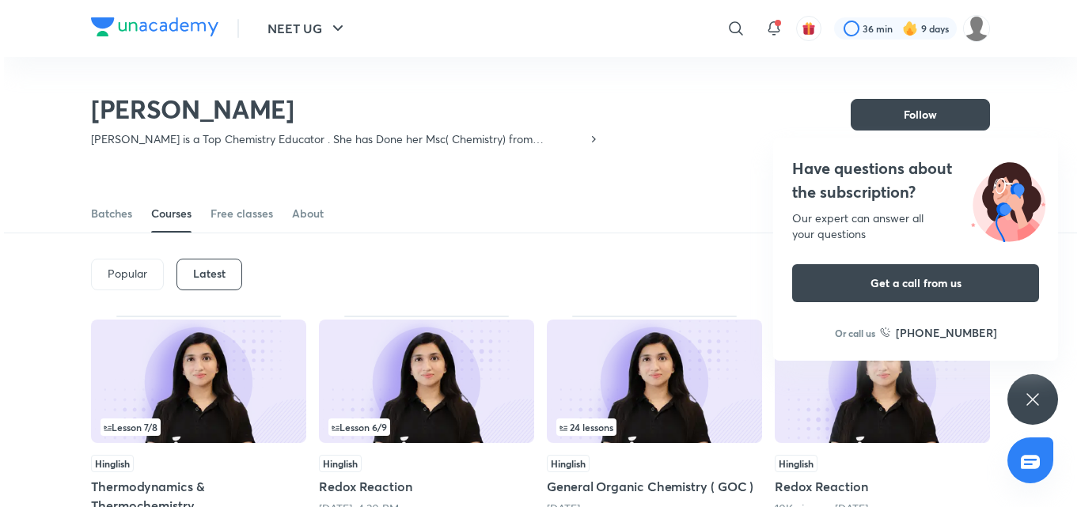
scroll to position [0, 0]
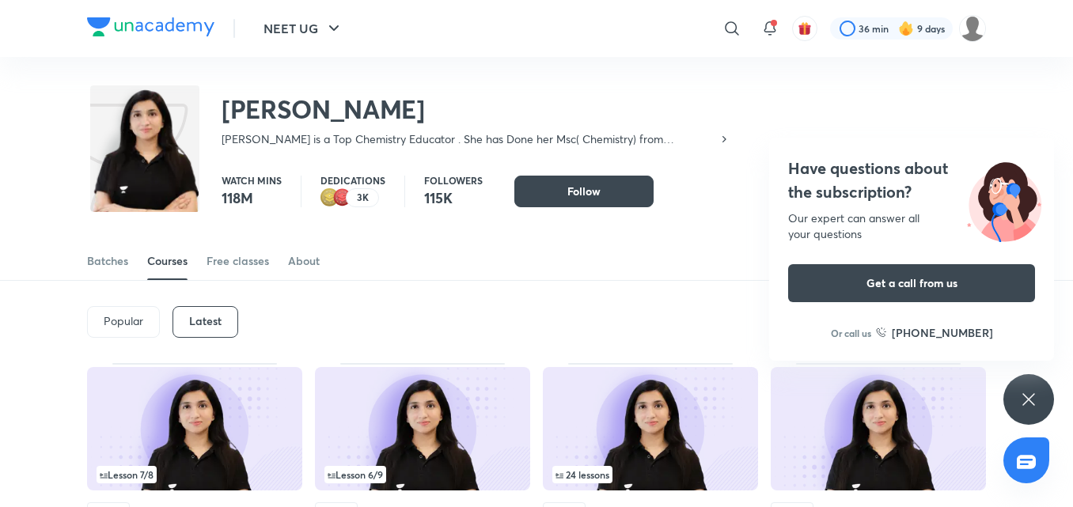
click at [286, 262] on div "Batches Courses Free classes About" at bounding box center [536, 261] width 899 height 38
click at [975, 36] on img at bounding box center [972, 28] width 27 height 27
